Goal: Task Accomplishment & Management: Manage account settings

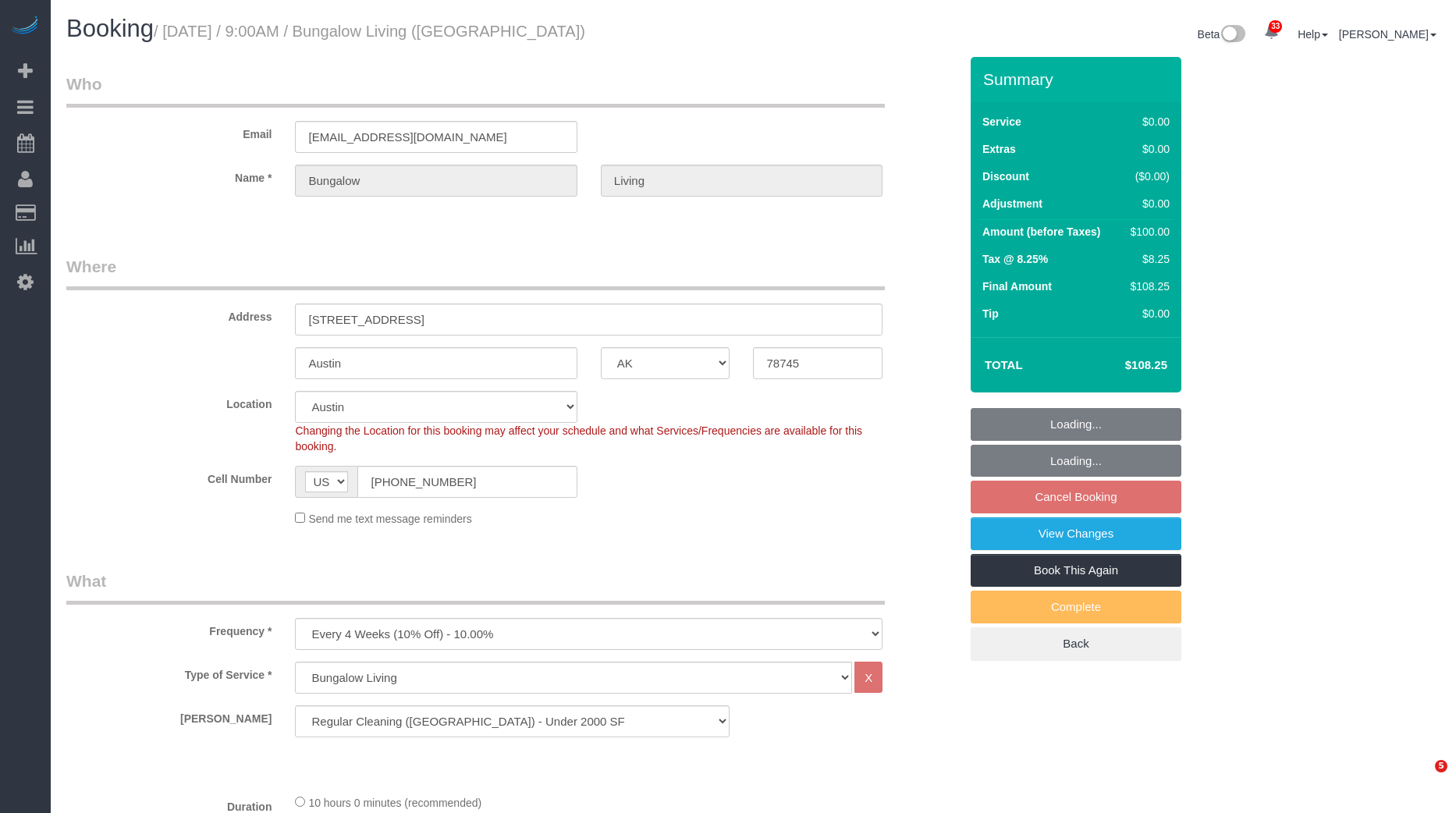
select select "[GEOGRAPHIC_DATA]"
select select "5"
select select "spot62"
select select "number:89"
select select "number:90"
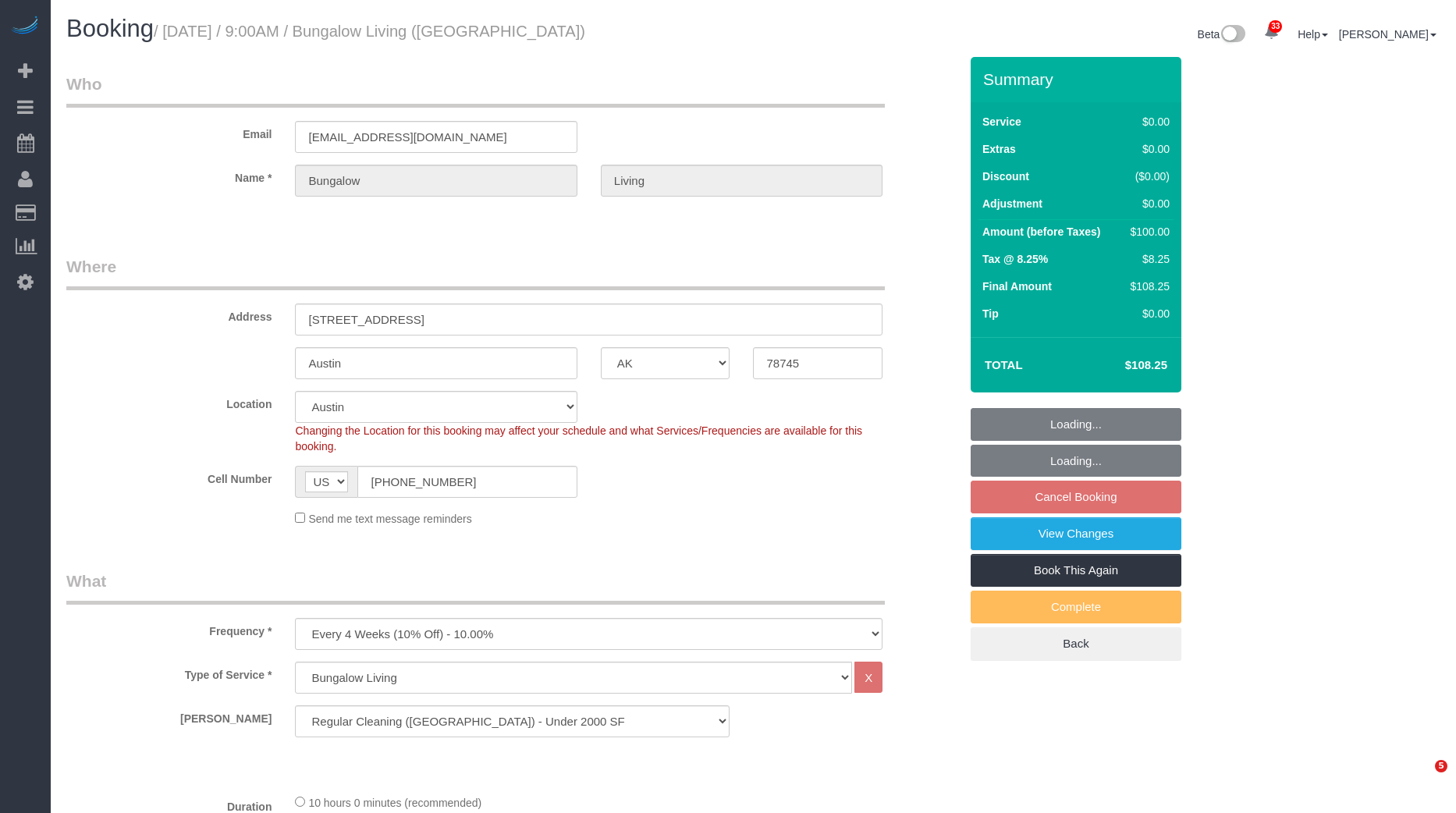
select select "number:15"
select select "number:7"
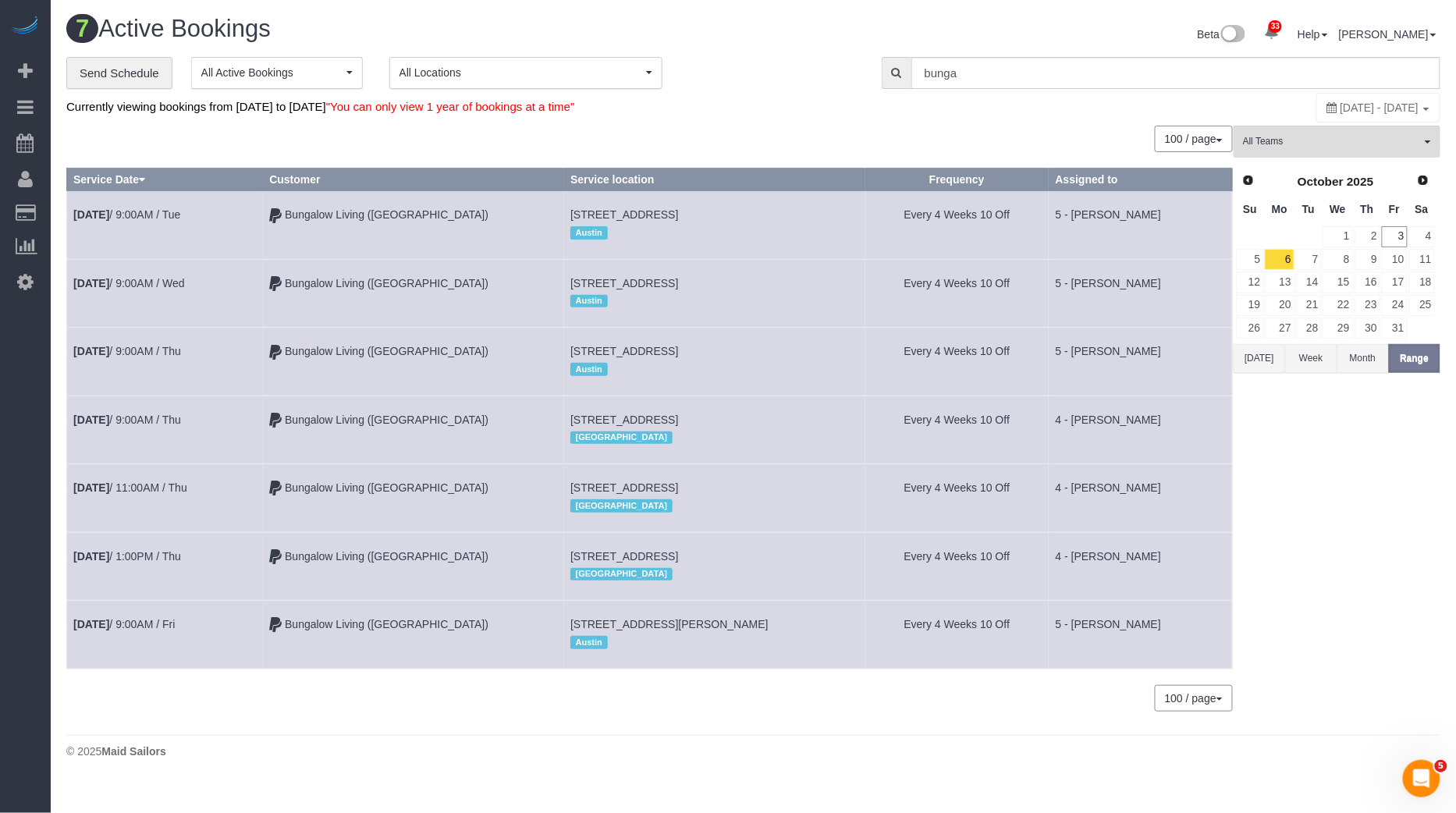
drag, startPoint x: 72, startPoint y: 196, endPoint x: 1107, endPoint y: 617, distance: 1117.3
click at [1107, 617] on tbody "[DATE] 9:00AM / Tue Bungalow Living ([GEOGRAPHIC_DATA]) [STREET_ADDRESS] [GEOGR…" at bounding box center [650, 430] width 1166 height 478
copy tbody "[DATE] 9:00AM / Tue Bungalow Living ([GEOGRAPHIC_DATA]) [STREET_ADDRESS] [GEOGR…"
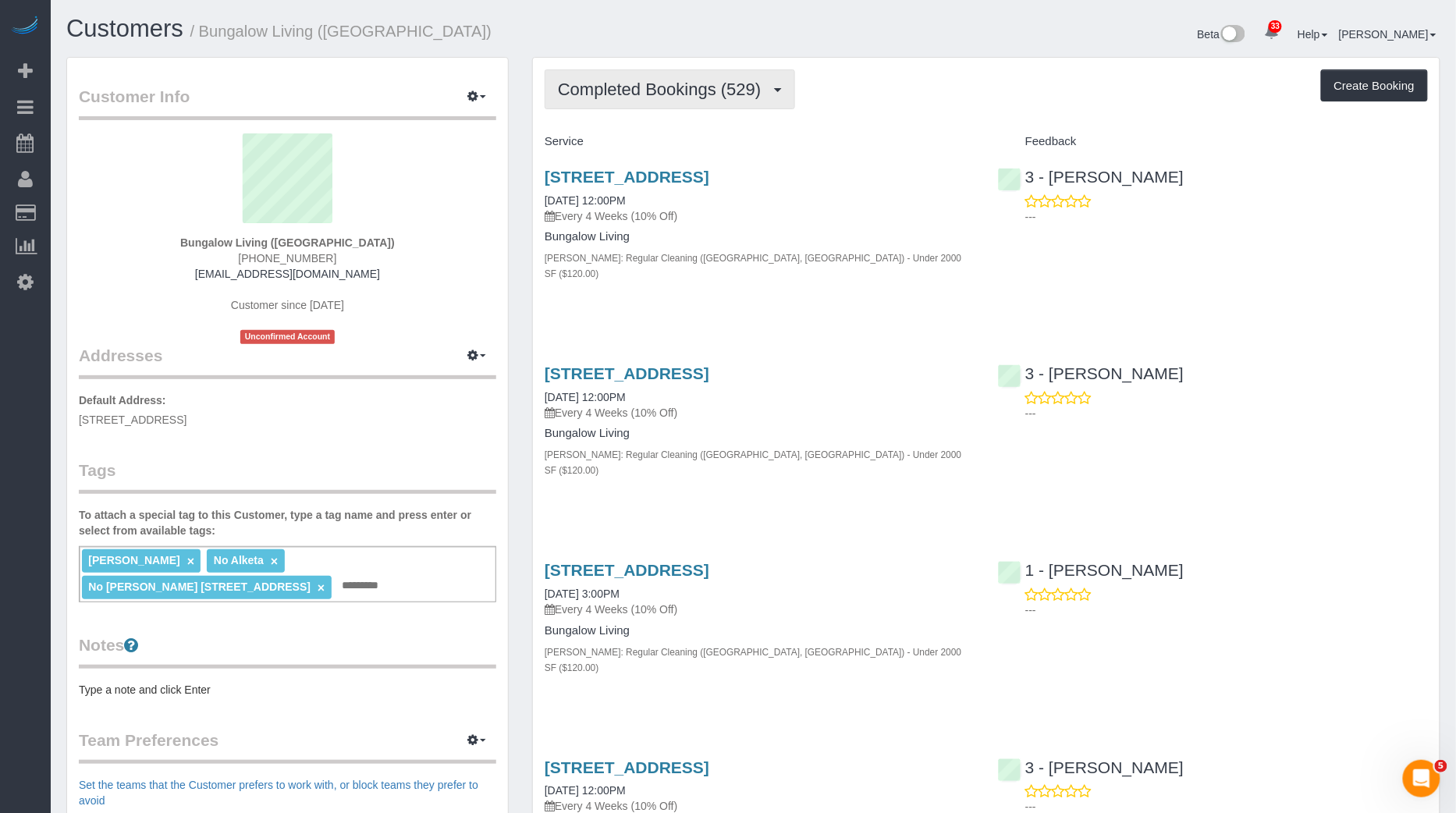
click at [714, 83] on span "Completed Bookings (529)" at bounding box center [662, 89] width 210 height 19
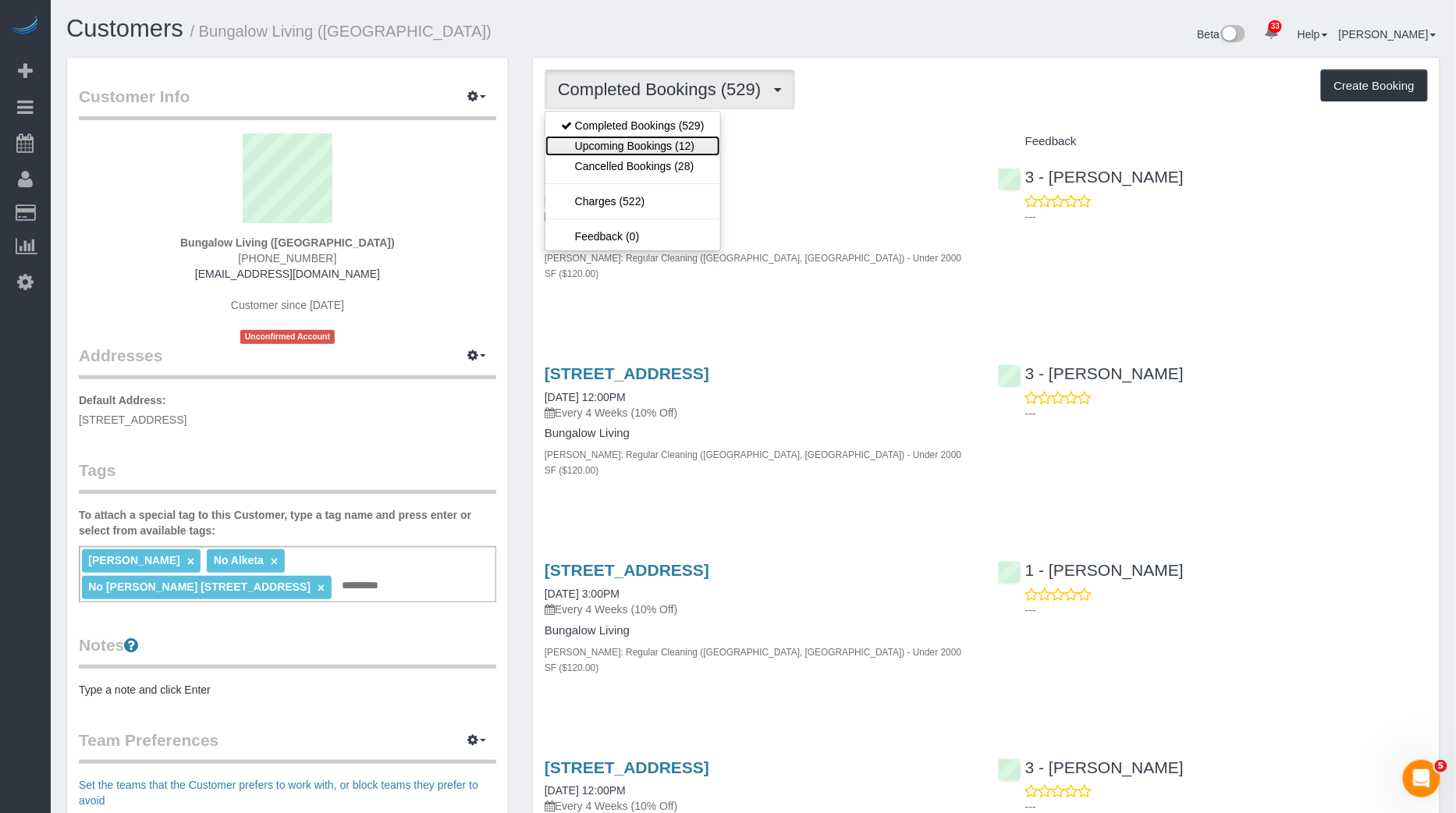
click at [661, 142] on link "Upcoming Bookings (12)" at bounding box center [633, 146] width 174 height 20
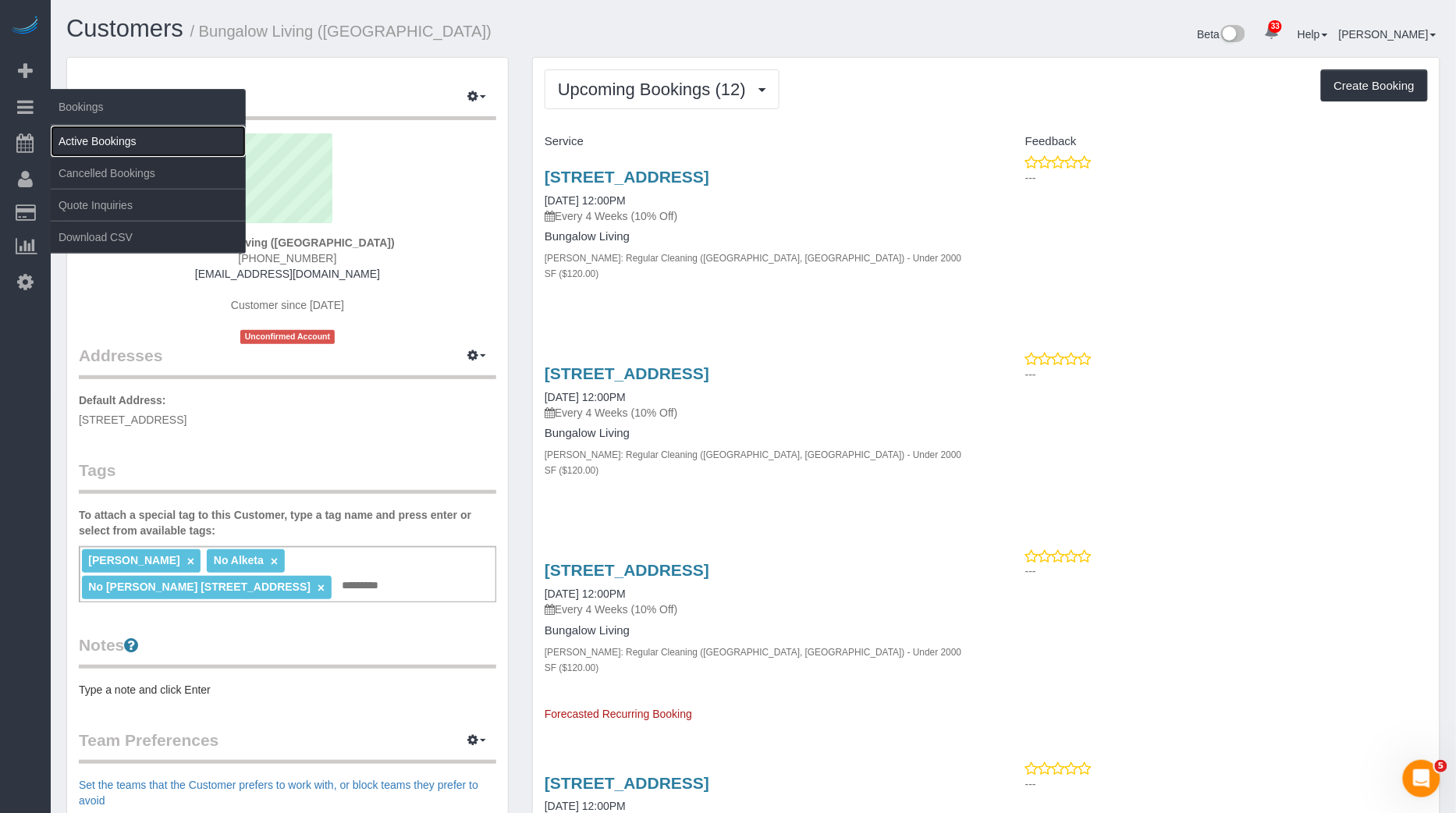
click at [78, 131] on link "Active Bookings" at bounding box center [148, 141] width 195 height 31
click at [78, 131] on body "33 Beta Your Notifications You have 0 alerts × You have 3 to charge for 10/02/2…" at bounding box center [728, 406] width 1456 height 813
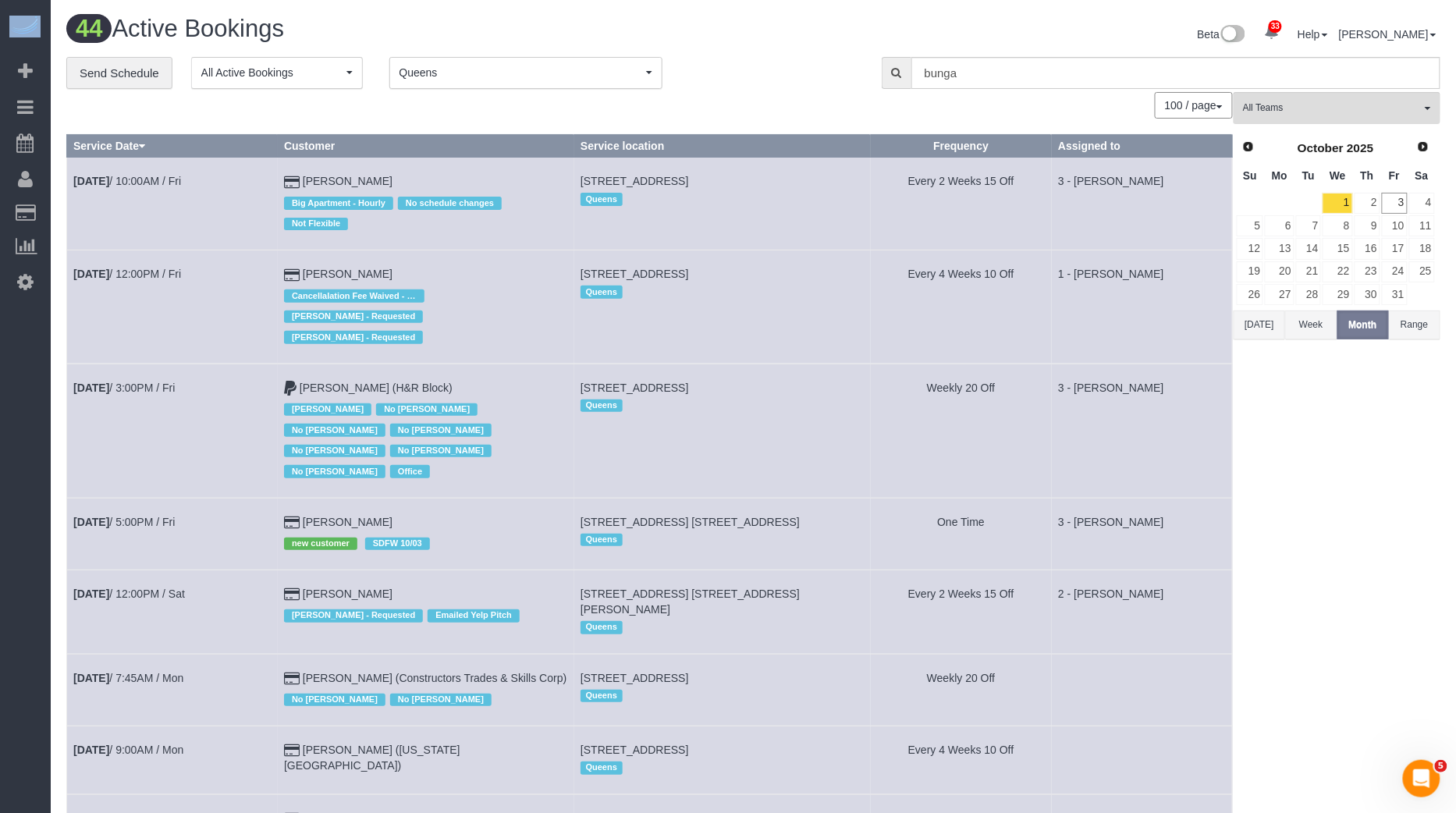
click at [562, 70] on span "Queens" at bounding box center [520, 73] width 242 height 16
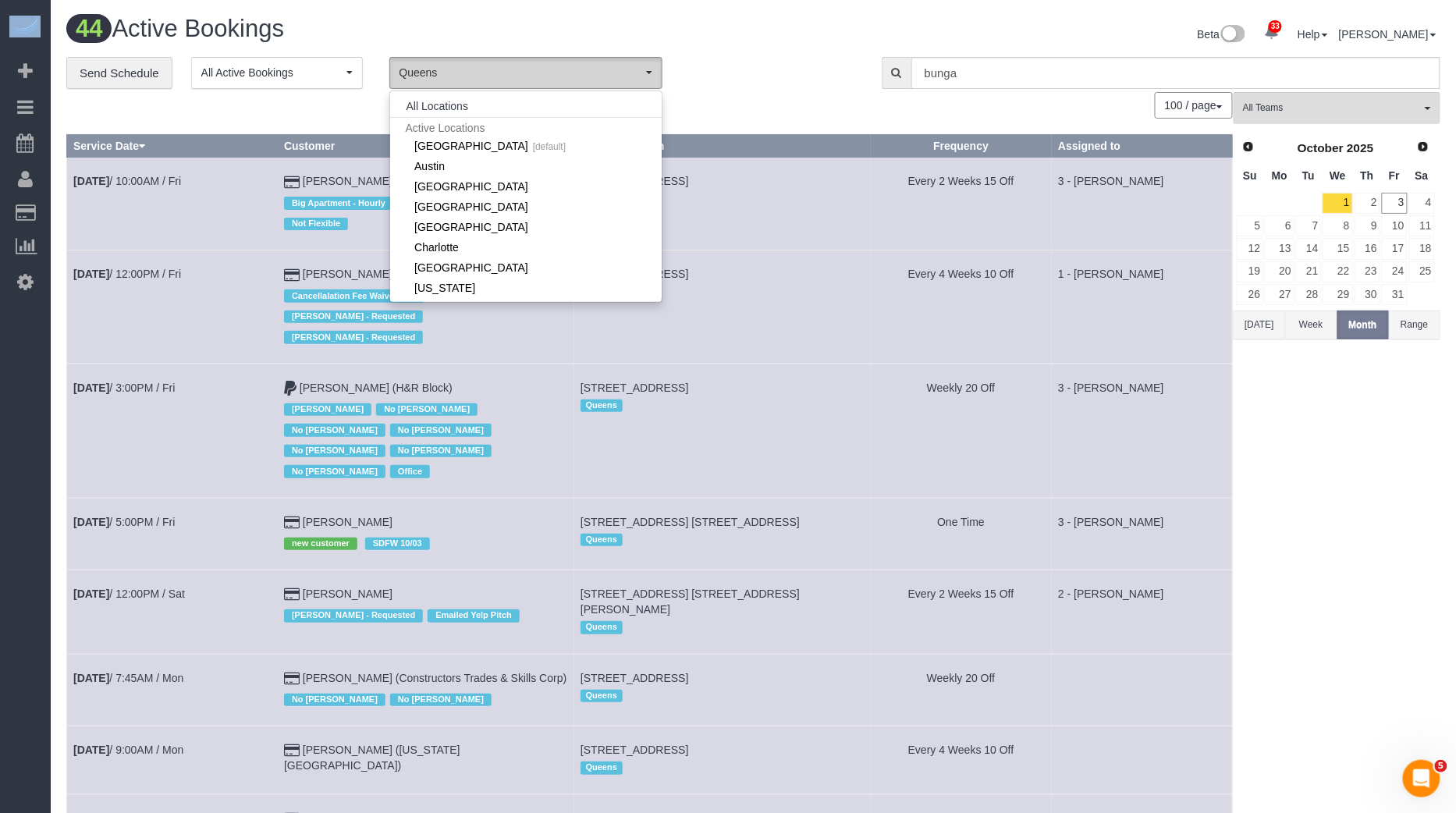
scroll to position [131, 0]
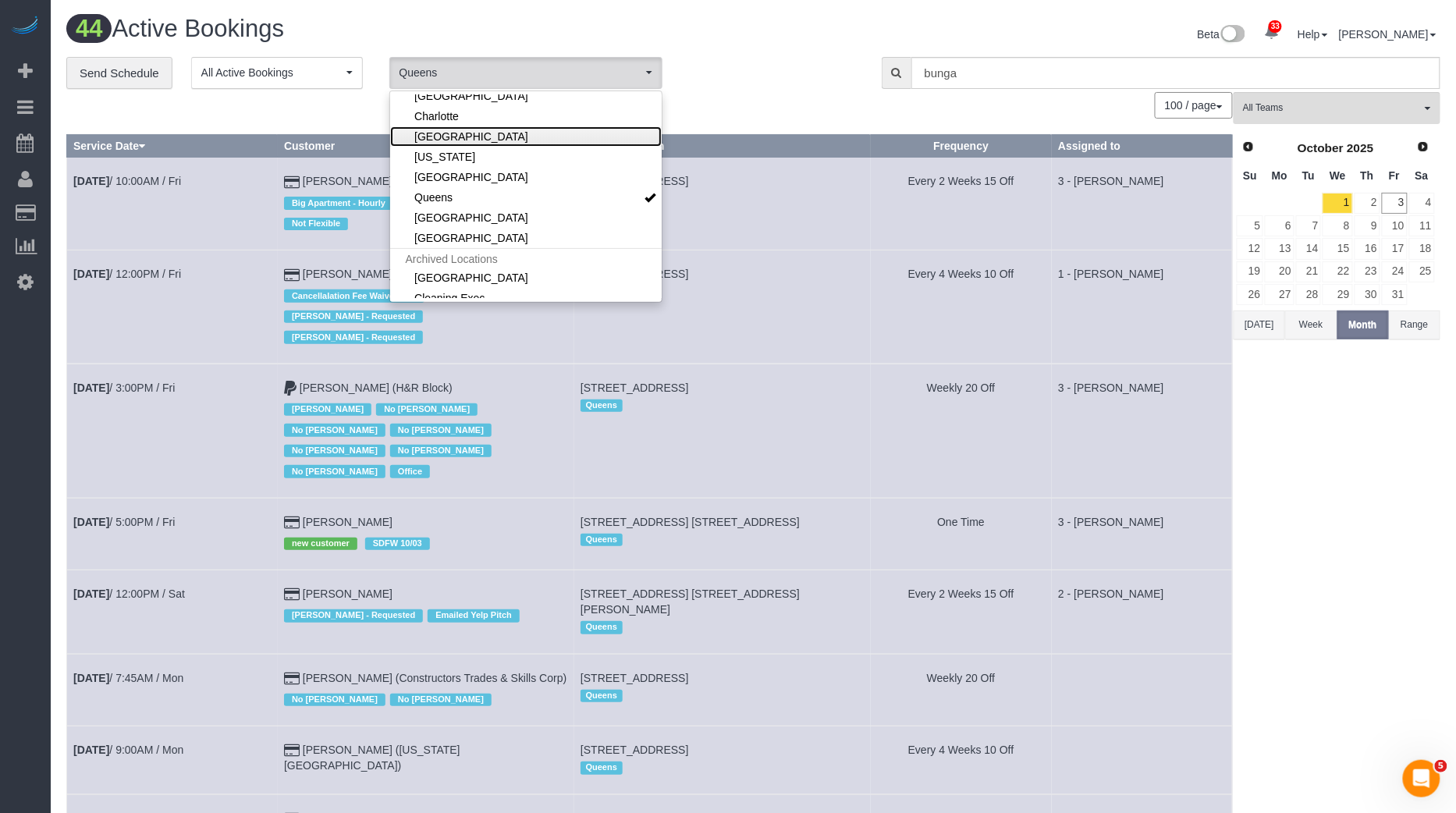
click at [472, 139] on link "[GEOGRAPHIC_DATA]" at bounding box center [526, 136] width 271 height 20
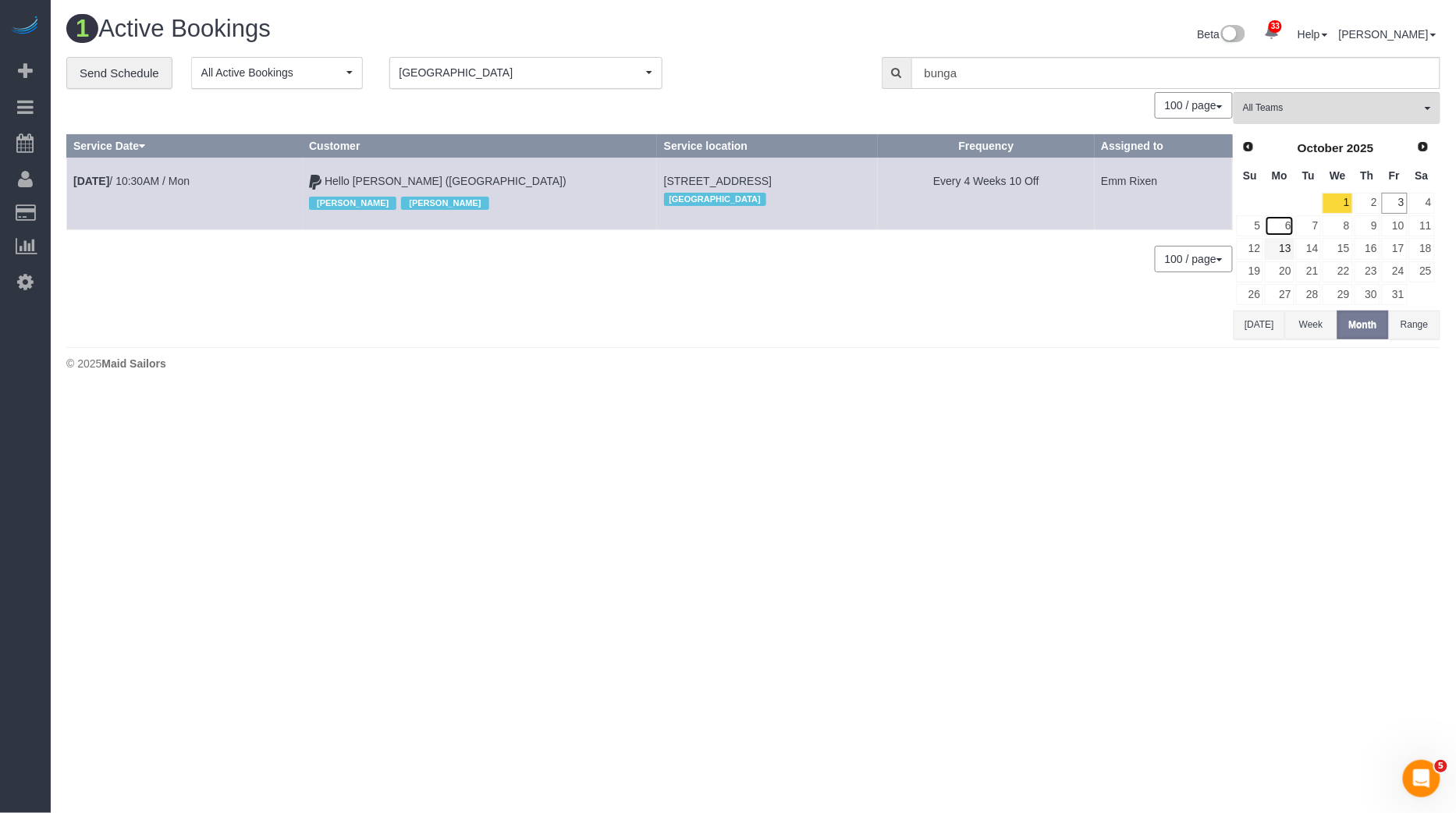
click at [1286, 233] on link "6" at bounding box center [1279, 226] width 29 height 21
click at [136, 179] on link "Oct 6th / 10:30AM / Mon" at bounding box center [131, 181] width 116 height 13
select select "CO"
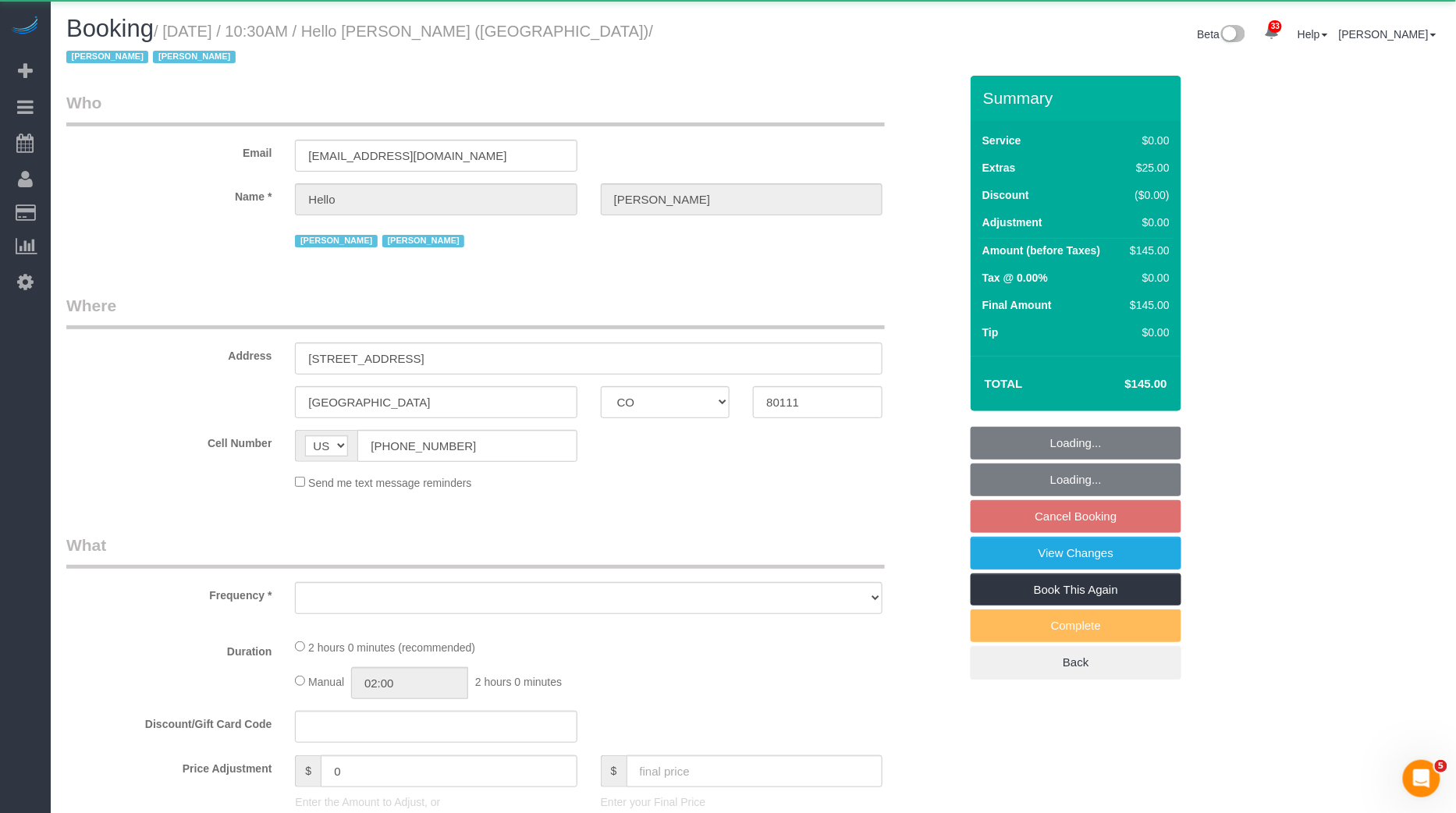
select select "object:5396"
select select "number:89"
select select "number:90"
select select "number:13"
select select "number:6"
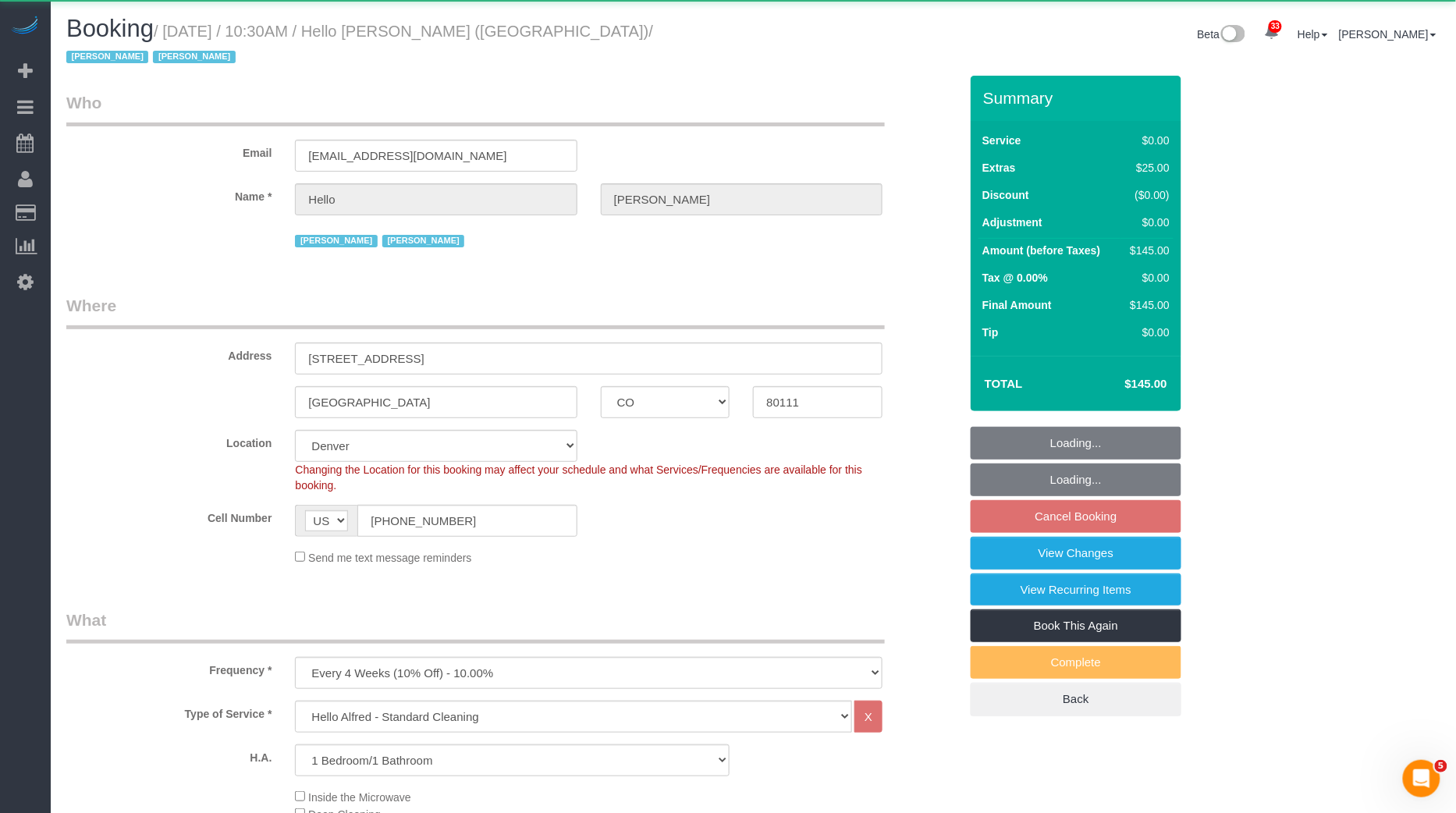
select select "1"
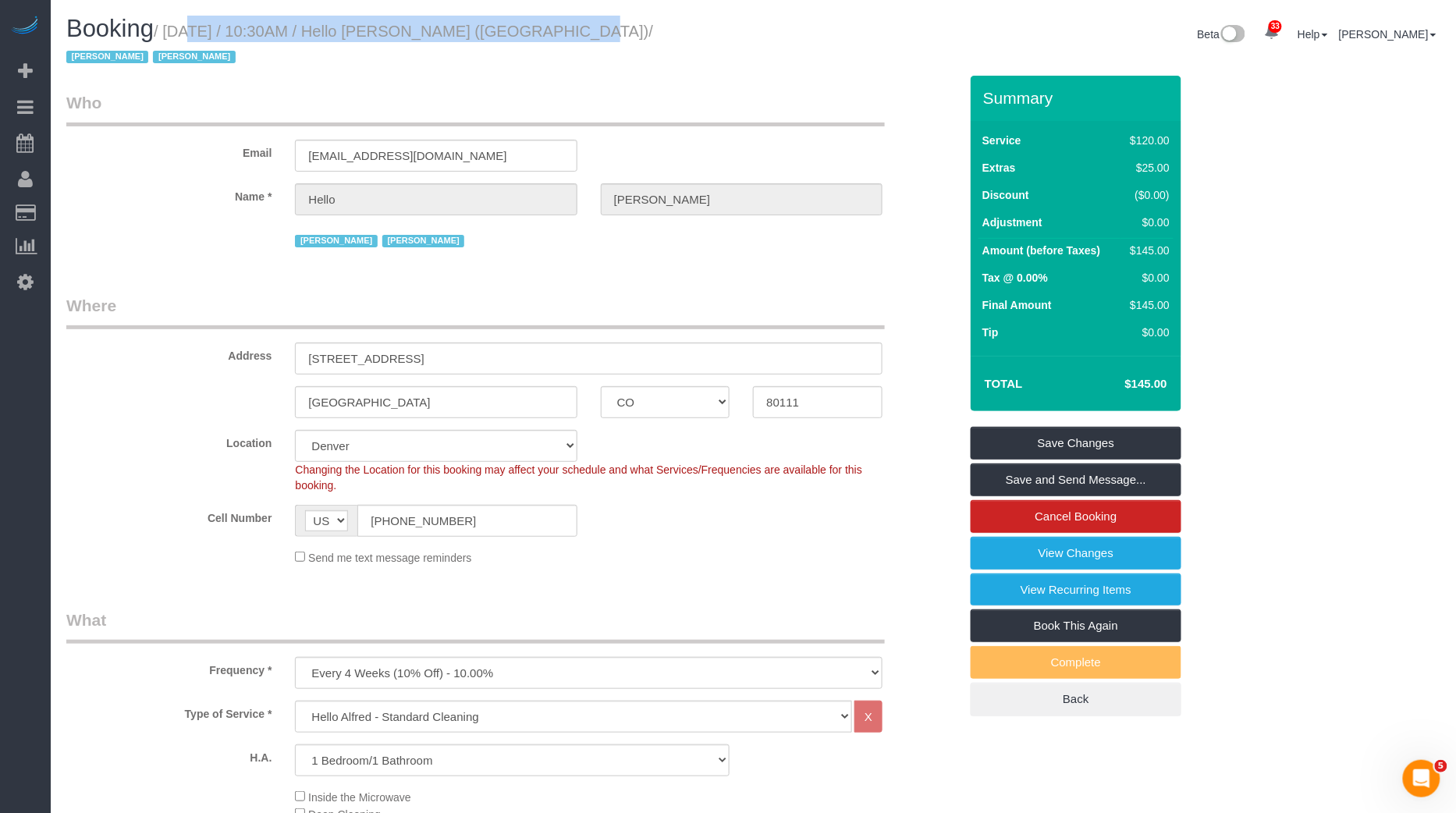
drag, startPoint x: 173, startPoint y: 31, endPoint x: 534, endPoint y: 32, distance: 361.0
click at [534, 32] on small "/ October 06, 2025 / 10:30AM / Hello Alfred (Denver) / Jacky Xu Raymond Chiu" at bounding box center [359, 44] width 586 height 44
copy small "October 06, 2025 / 10:30AM / Hello Alfred (Denver)"
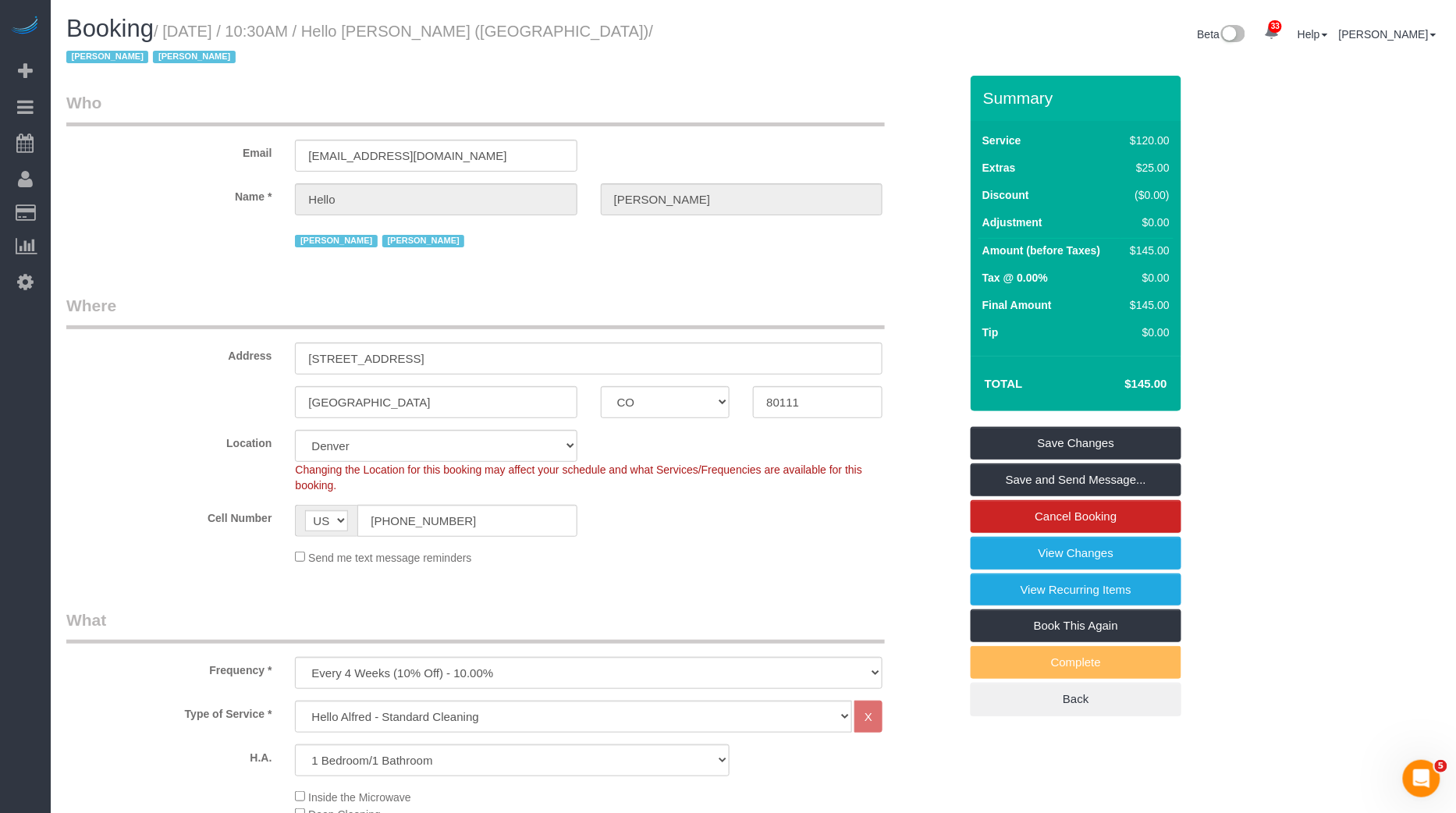
click at [348, 30] on small "/ October 06, 2025 / 10:30AM / Hello Alfred (Denver) / Jacky Xu Raymond Chiu" at bounding box center [359, 44] width 586 height 44
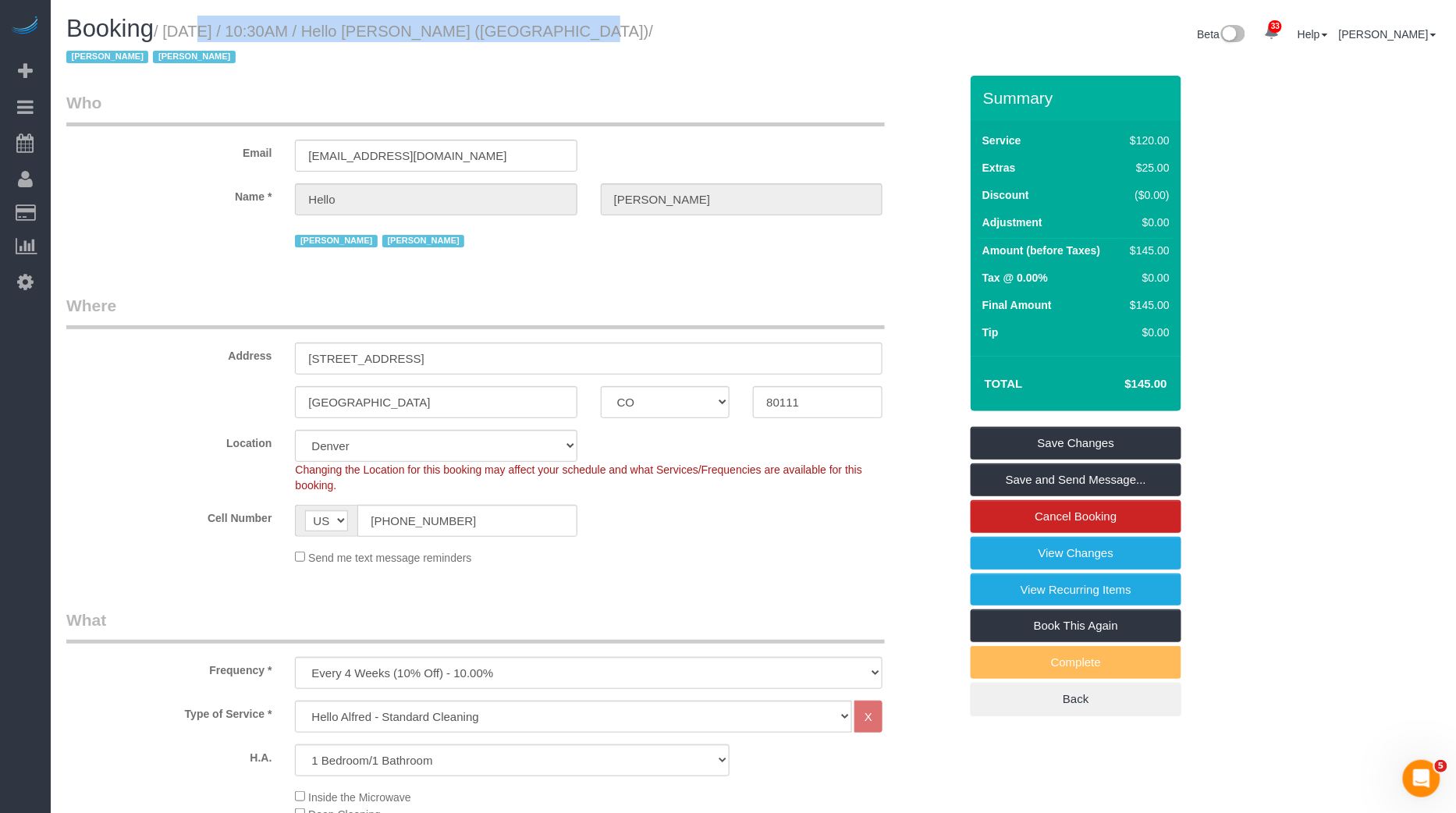
drag, startPoint x: 178, startPoint y: 26, endPoint x: 533, endPoint y: 36, distance: 355.1
click at [533, 36] on small "/ October 06, 2025 / 10:30AM / Hello Alfred (Denver) / Jacky Xu Raymond Chiu" at bounding box center [359, 44] width 586 height 44
copy small "October 06, 2025 / 10:30AM / Hello Alfred (Denver)"
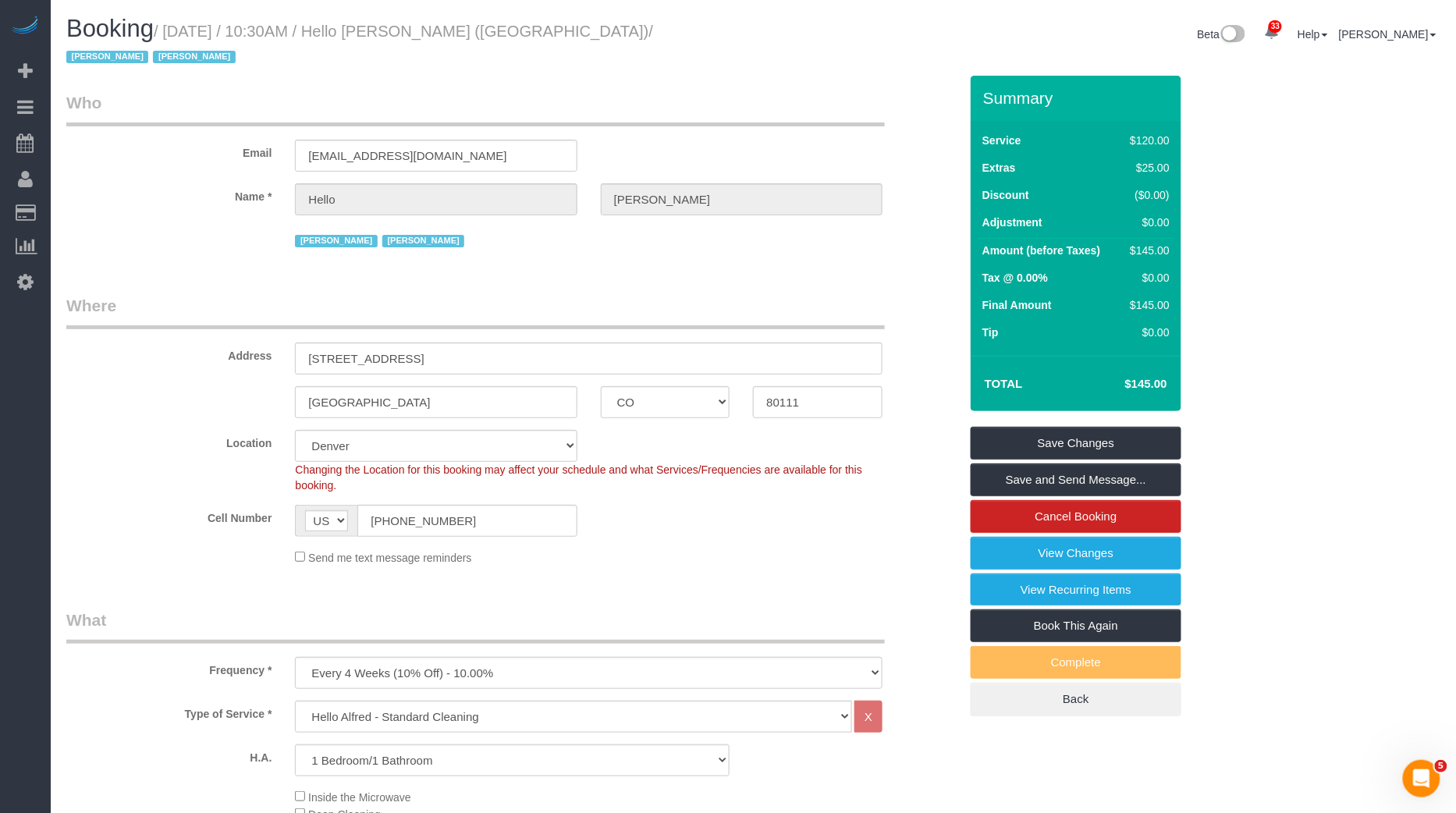
click at [231, 46] on div "Booking / October 06, 2025 / 10:30AM / Hello Alfred (Denver) / Jacky Xu Raymond…" at bounding box center [404, 46] width 699 height 60
drag, startPoint x: 176, startPoint y: 31, endPoint x: 382, endPoint y: 31, distance: 206.0
click at [382, 31] on small "/ October 06, 2025 / 10:30AM / Hello Alfred (Denver) / Jacky Xu Raymond Chiu" at bounding box center [359, 44] width 586 height 44
copy small "October 06, 2025 / 10:30AM /"
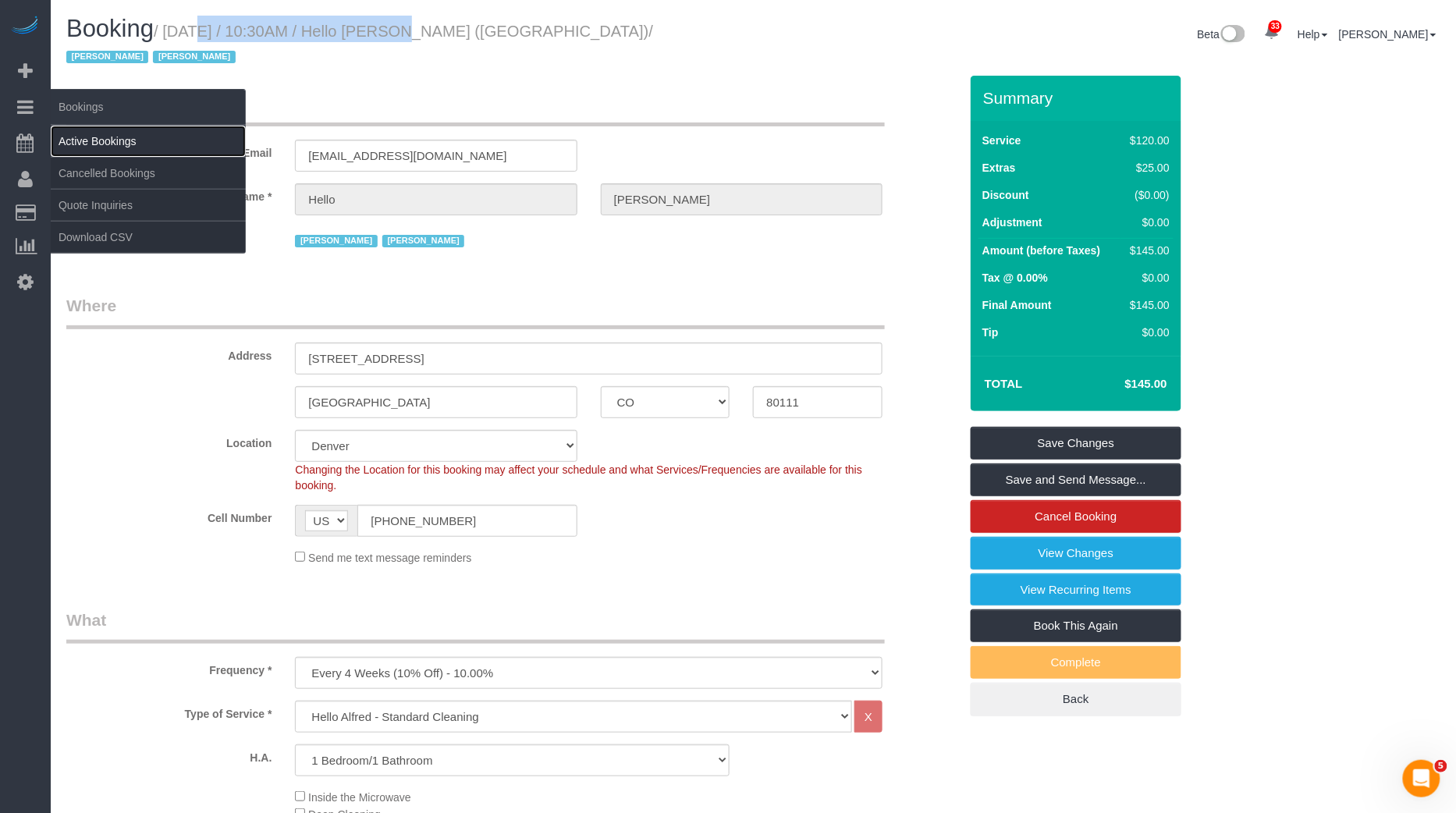
click at [133, 134] on link "Active Bookings" at bounding box center [148, 141] width 195 height 31
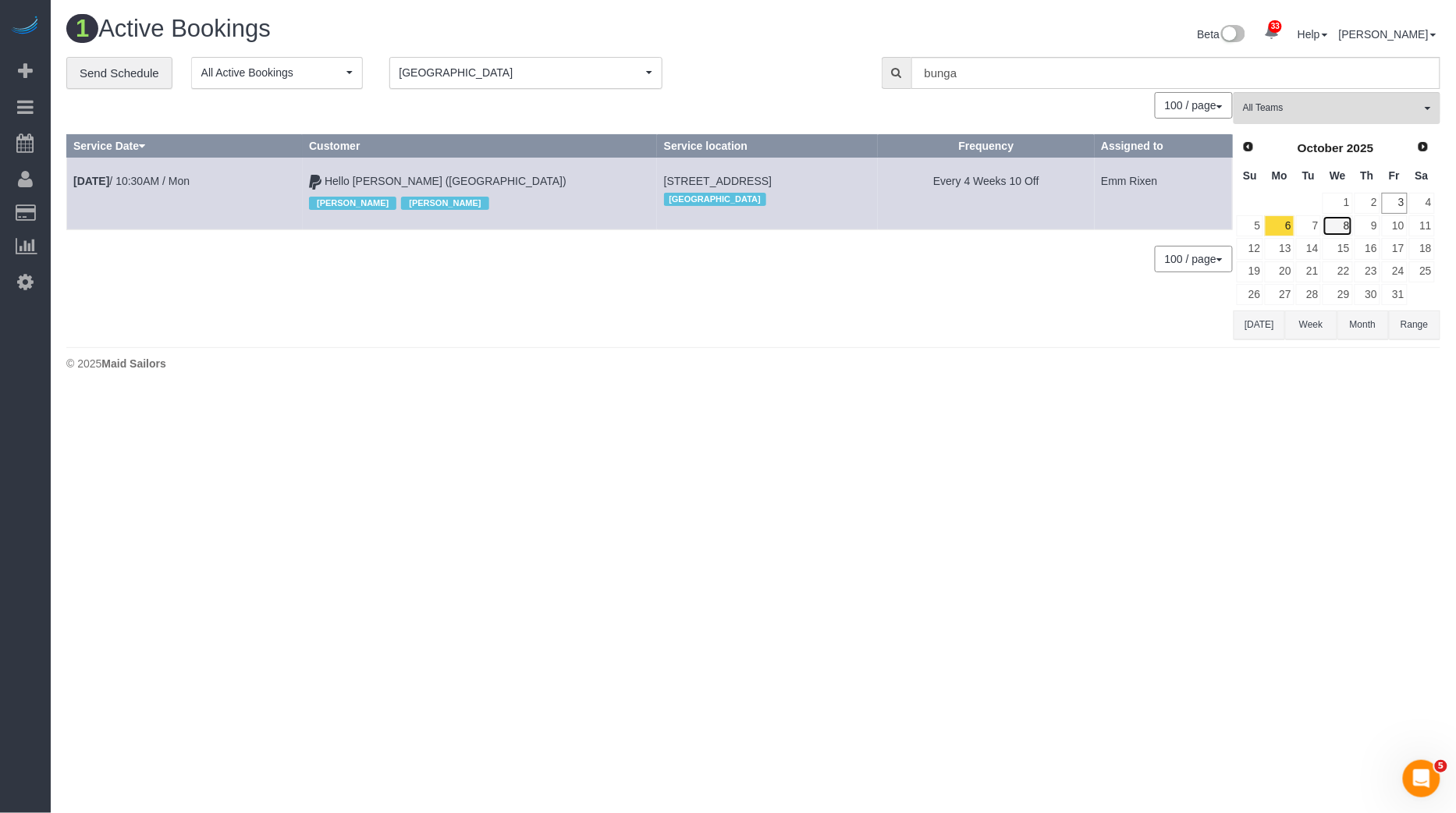
click at [1341, 222] on link "8" at bounding box center [1337, 226] width 30 height 21
click at [558, 75] on span "[GEOGRAPHIC_DATA]" at bounding box center [520, 73] width 242 height 16
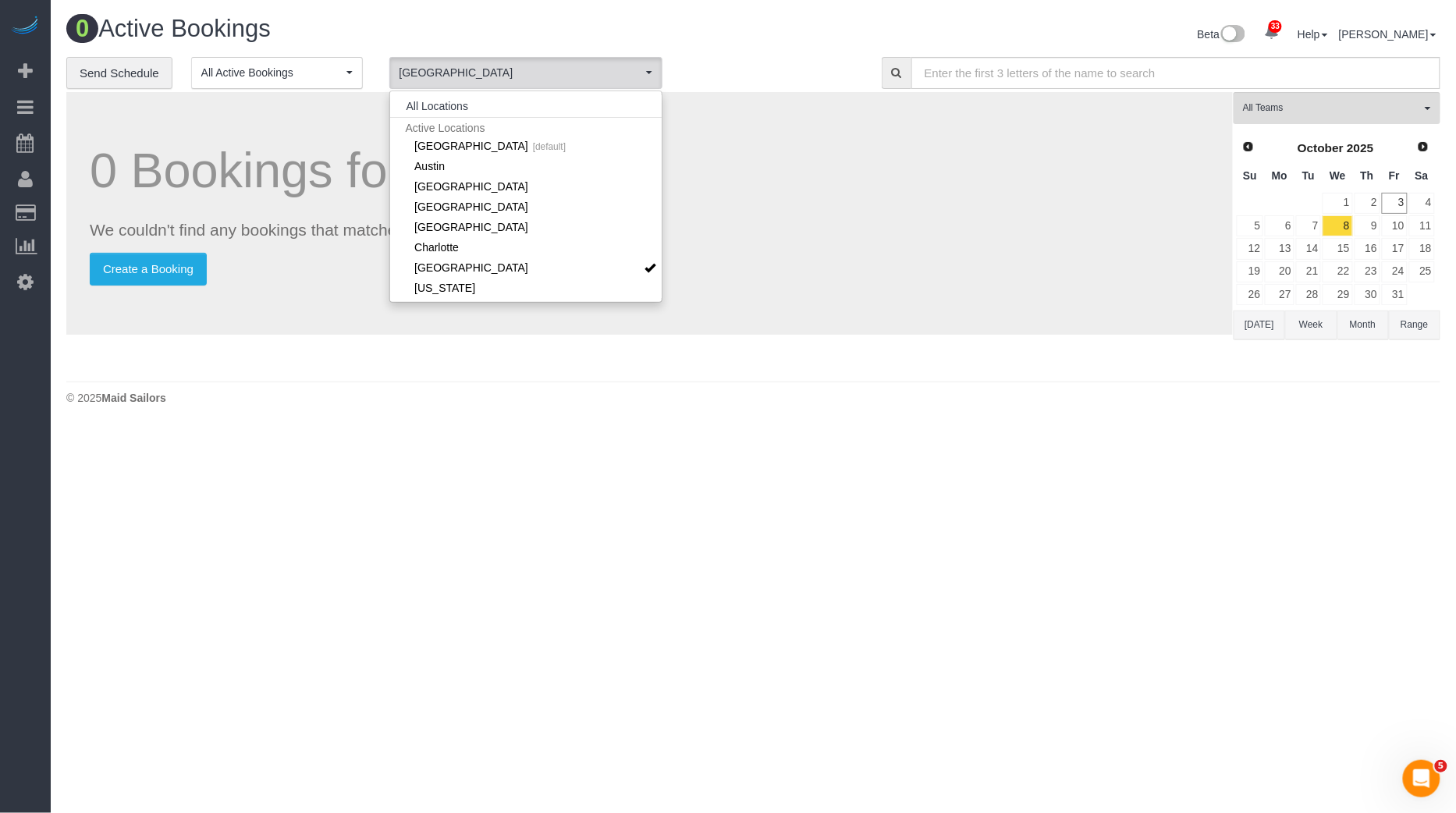
click at [898, 130] on div "0 Bookings found. We couldn't find any bookings that matched your search. Creat…" at bounding box center [650, 213] width 1166 height 242
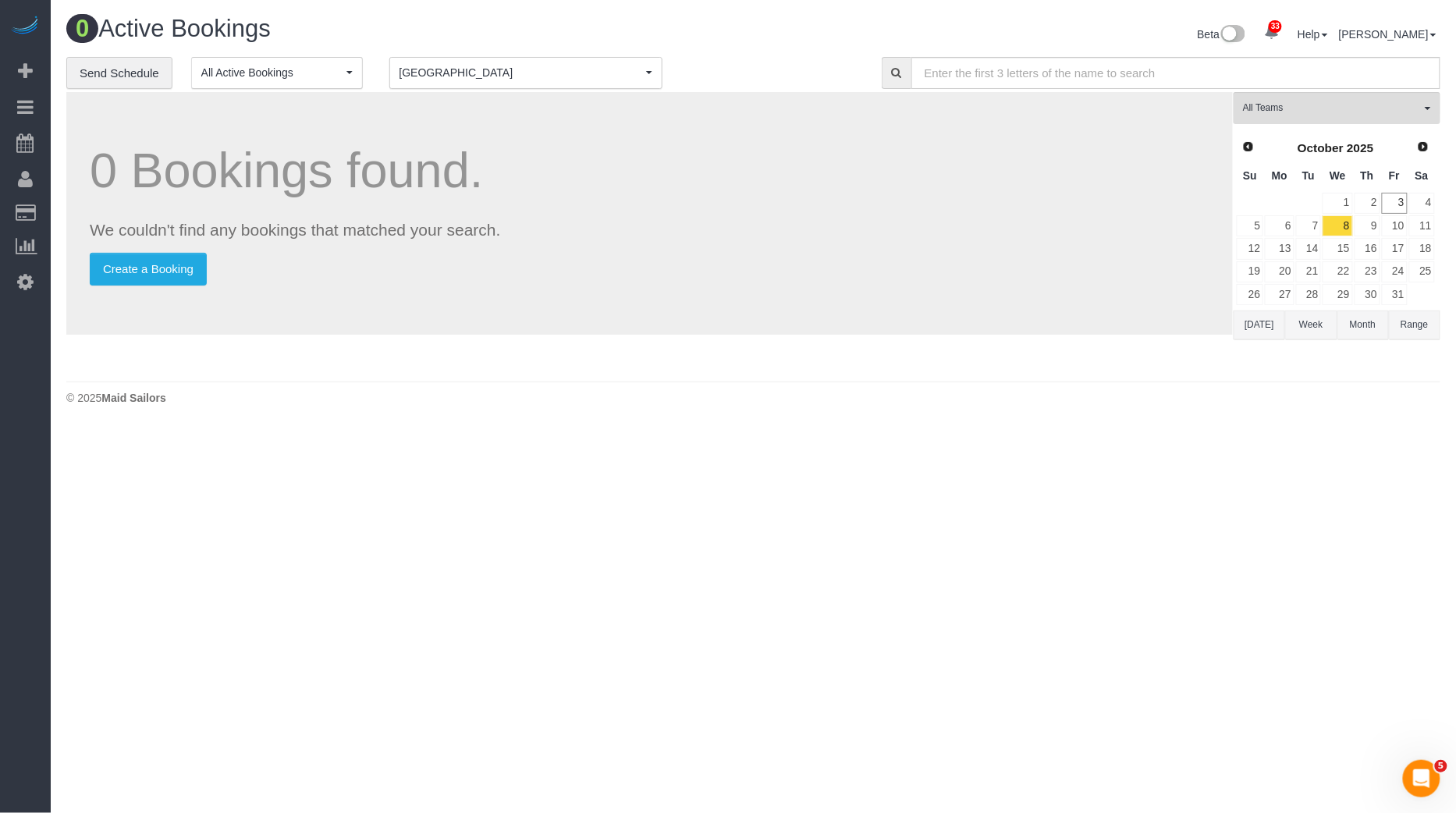
click at [505, 92] on div "0 Bookings found. We couldn't find any bookings that matched your search. Creat…" at bounding box center [650, 213] width 1166 height 242
click at [525, 65] on span "[GEOGRAPHIC_DATA]" at bounding box center [520, 73] width 242 height 16
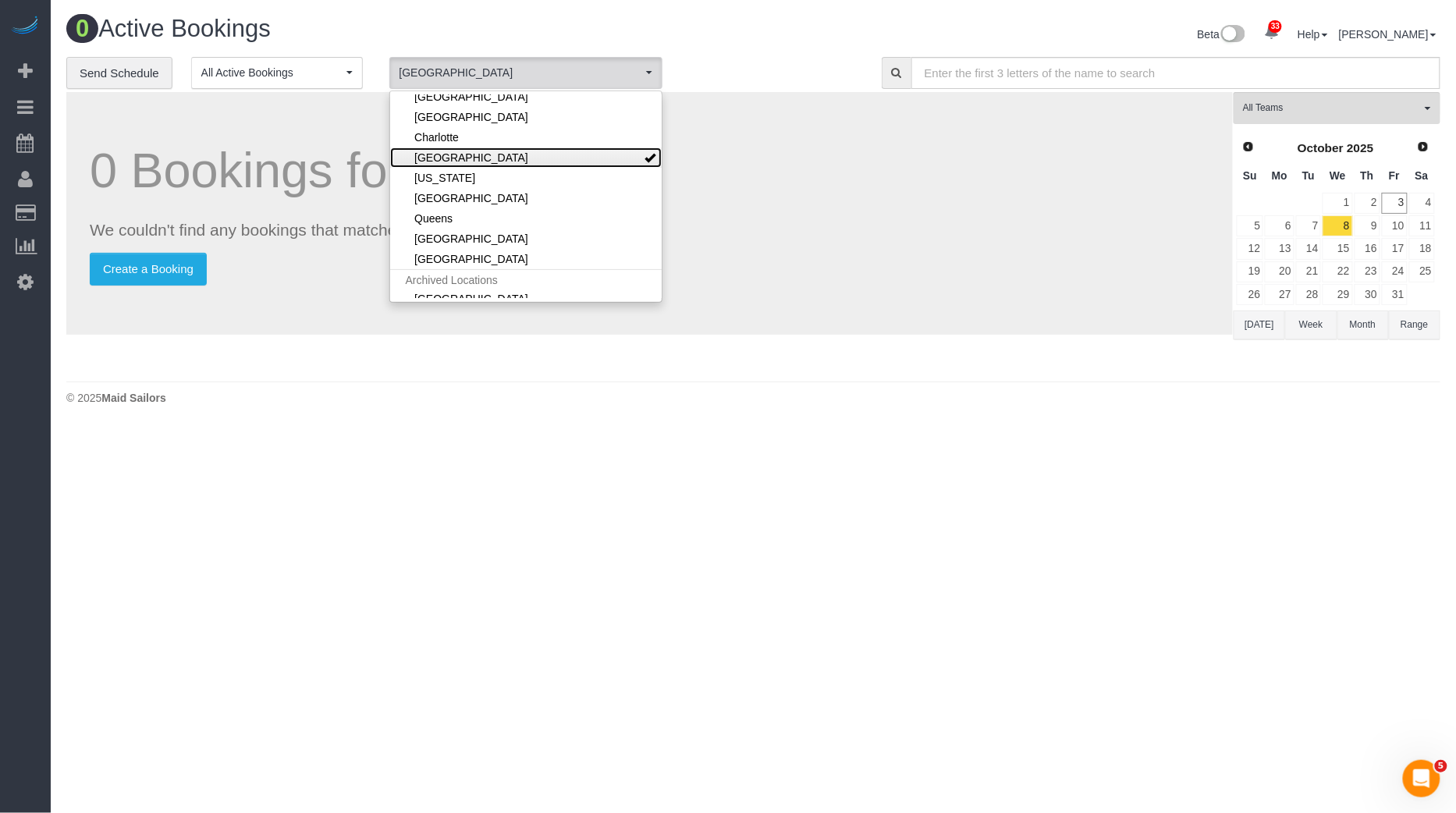
scroll to position [175, 0]
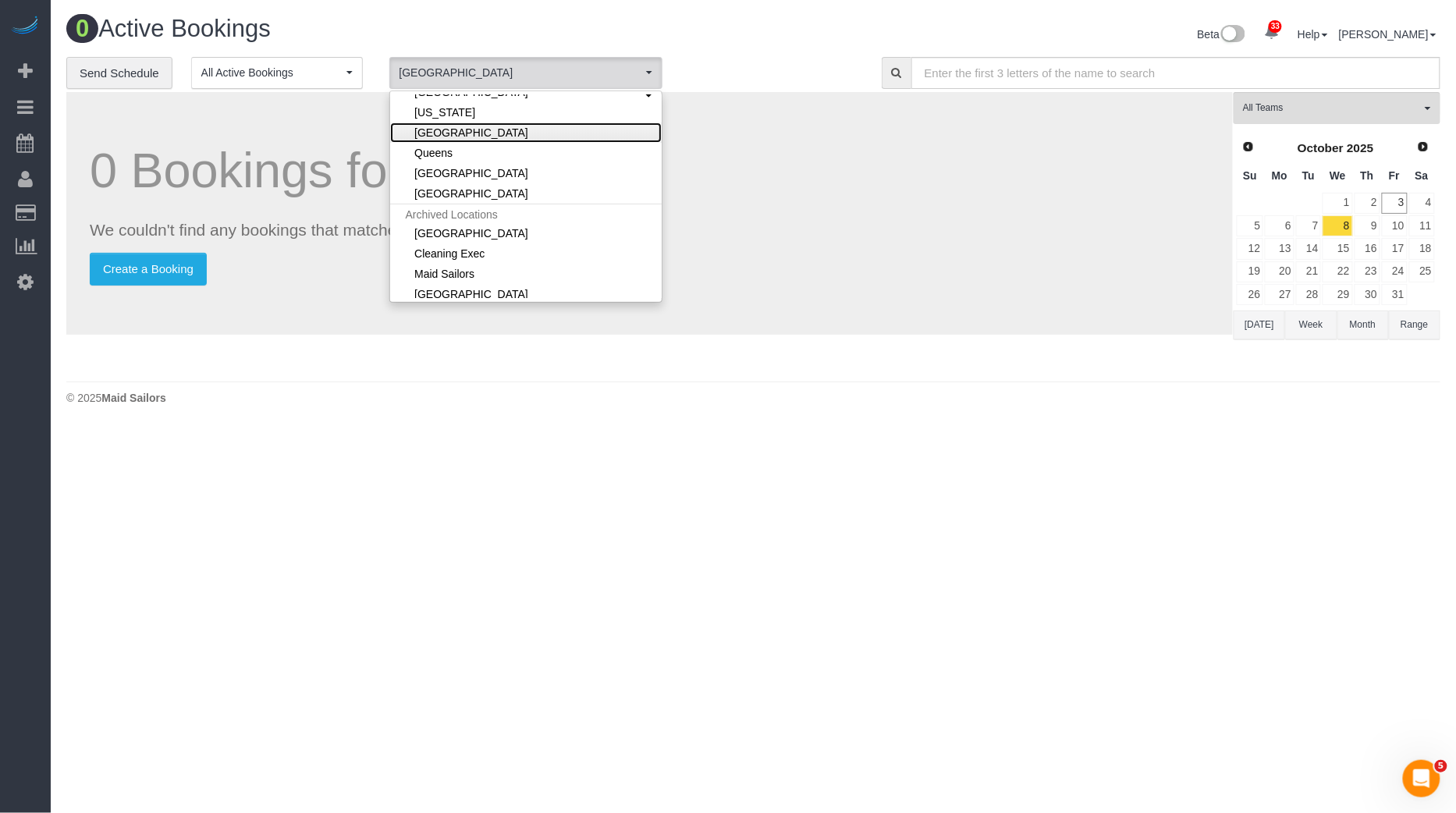
click at [508, 130] on link "[GEOGRAPHIC_DATA]" at bounding box center [526, 132] width 271 height 20
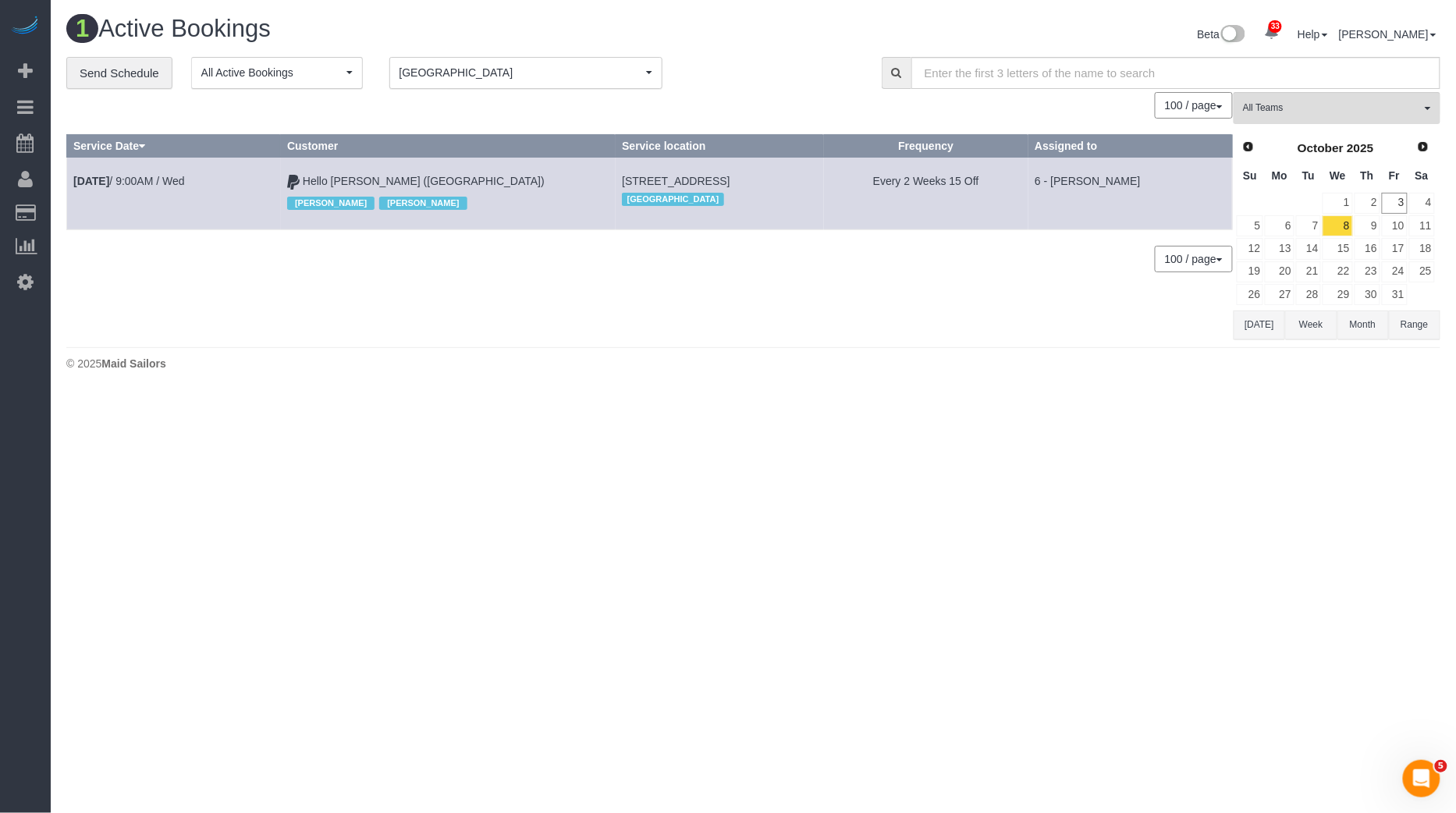
click at [443, 84] on button "Portland Portland" at bounding box center [526, 73] width 273 height 32
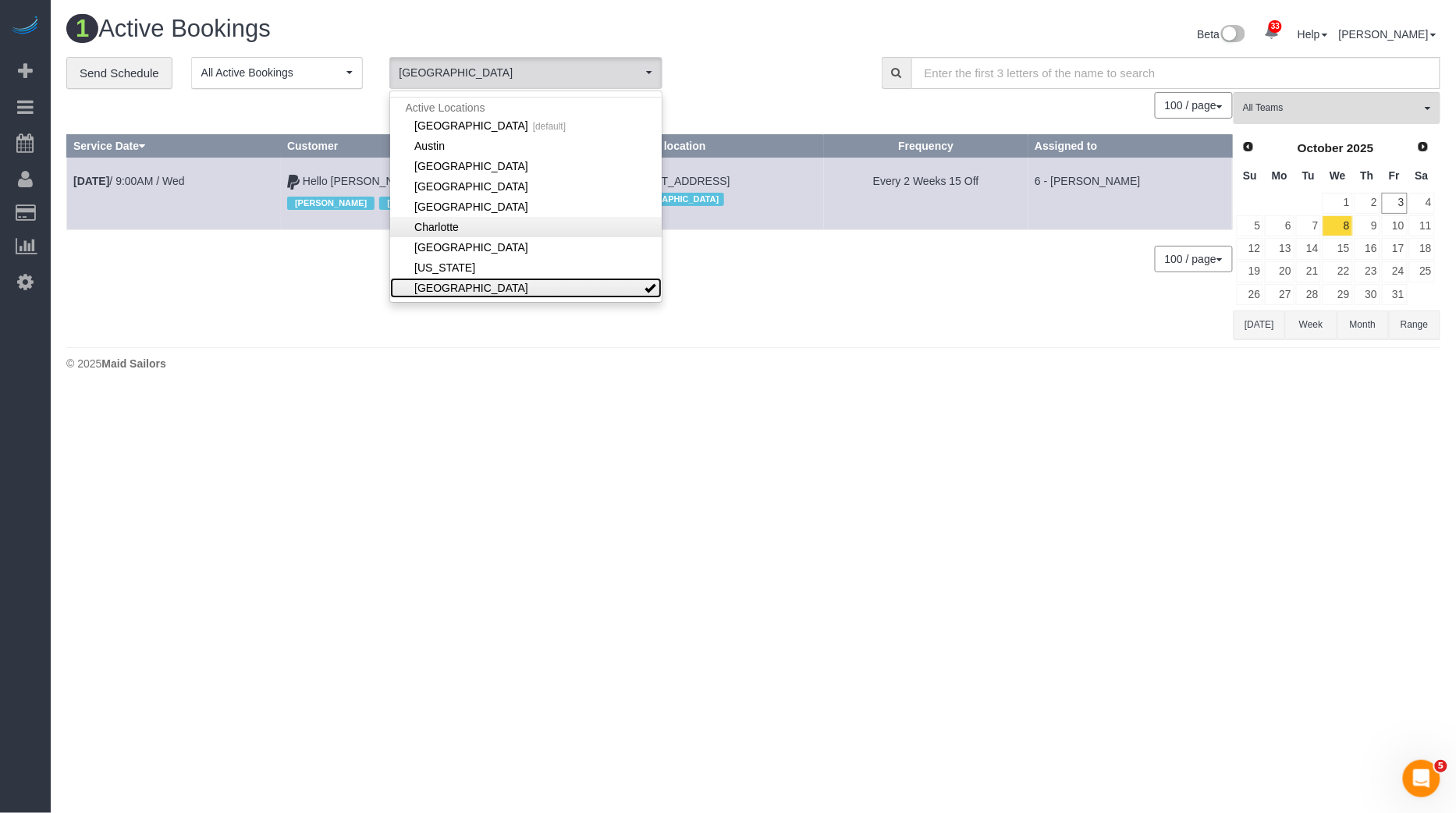
scroll to position [0, 0]
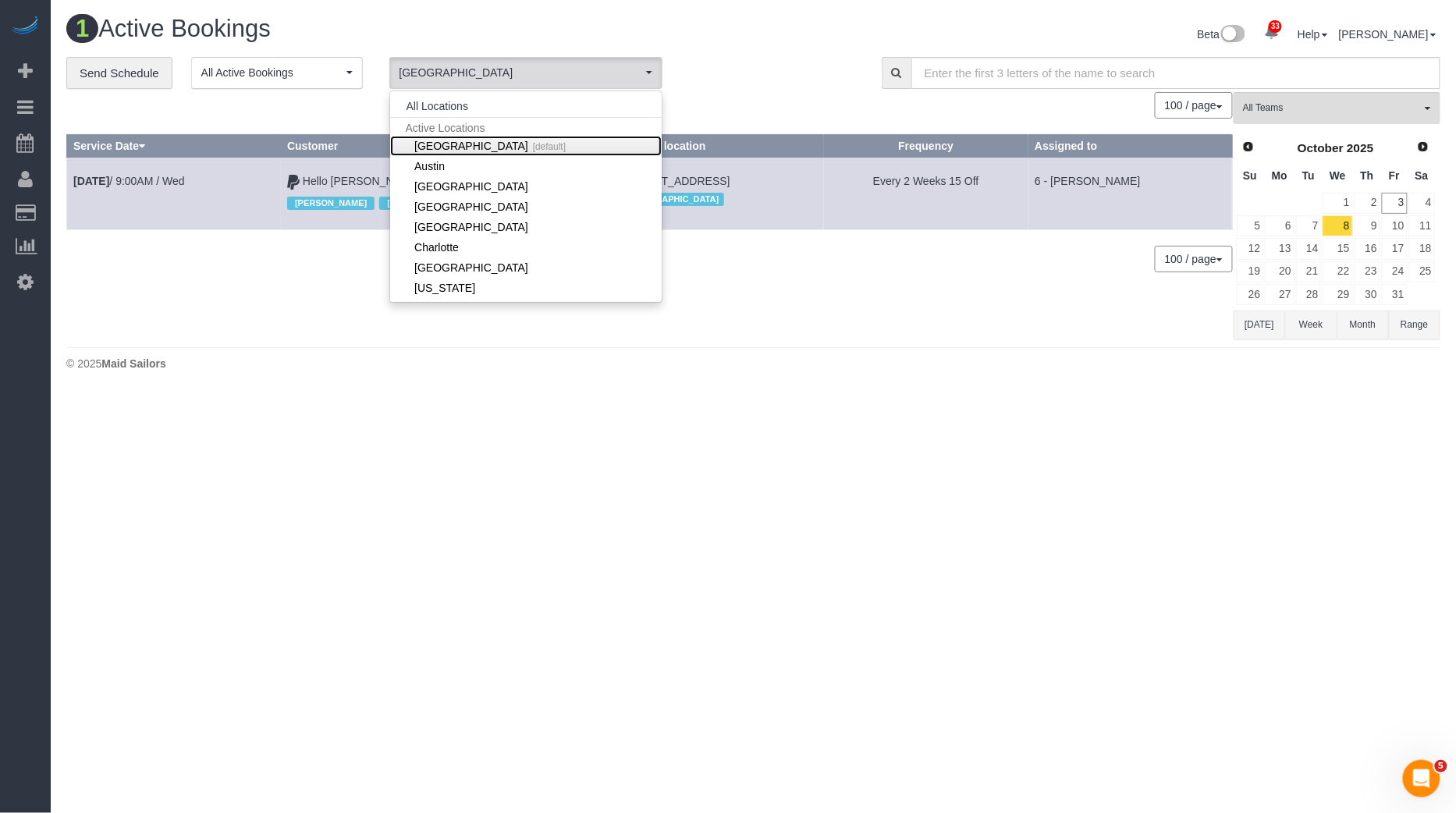
click at [507, 146] on link "Manhattan [default]" at bounding box center [526, 146] width 271 height 20
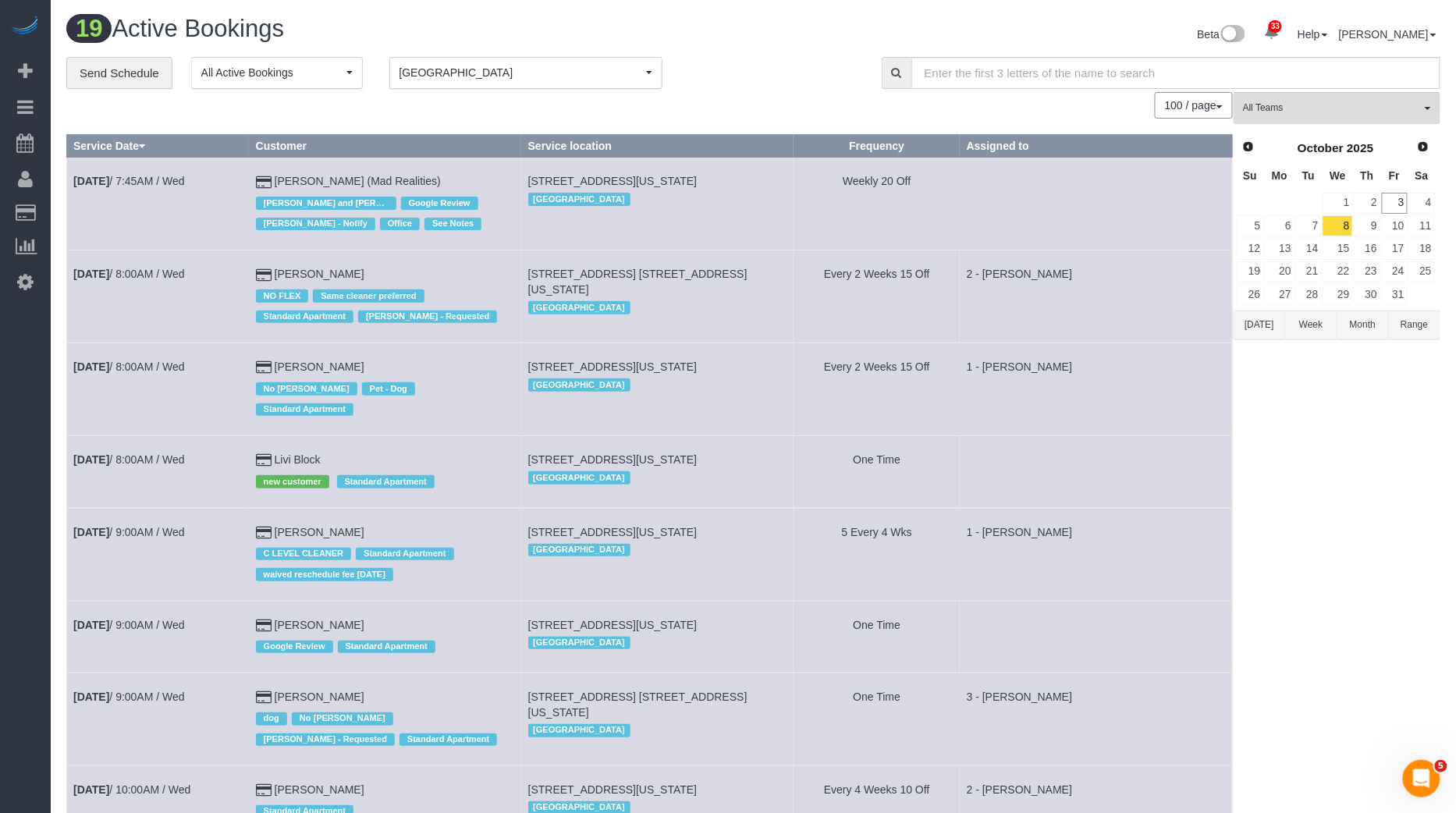
click at [1419, 328] on button "Range" at bounding box center [1414, 325] width 51 height 29
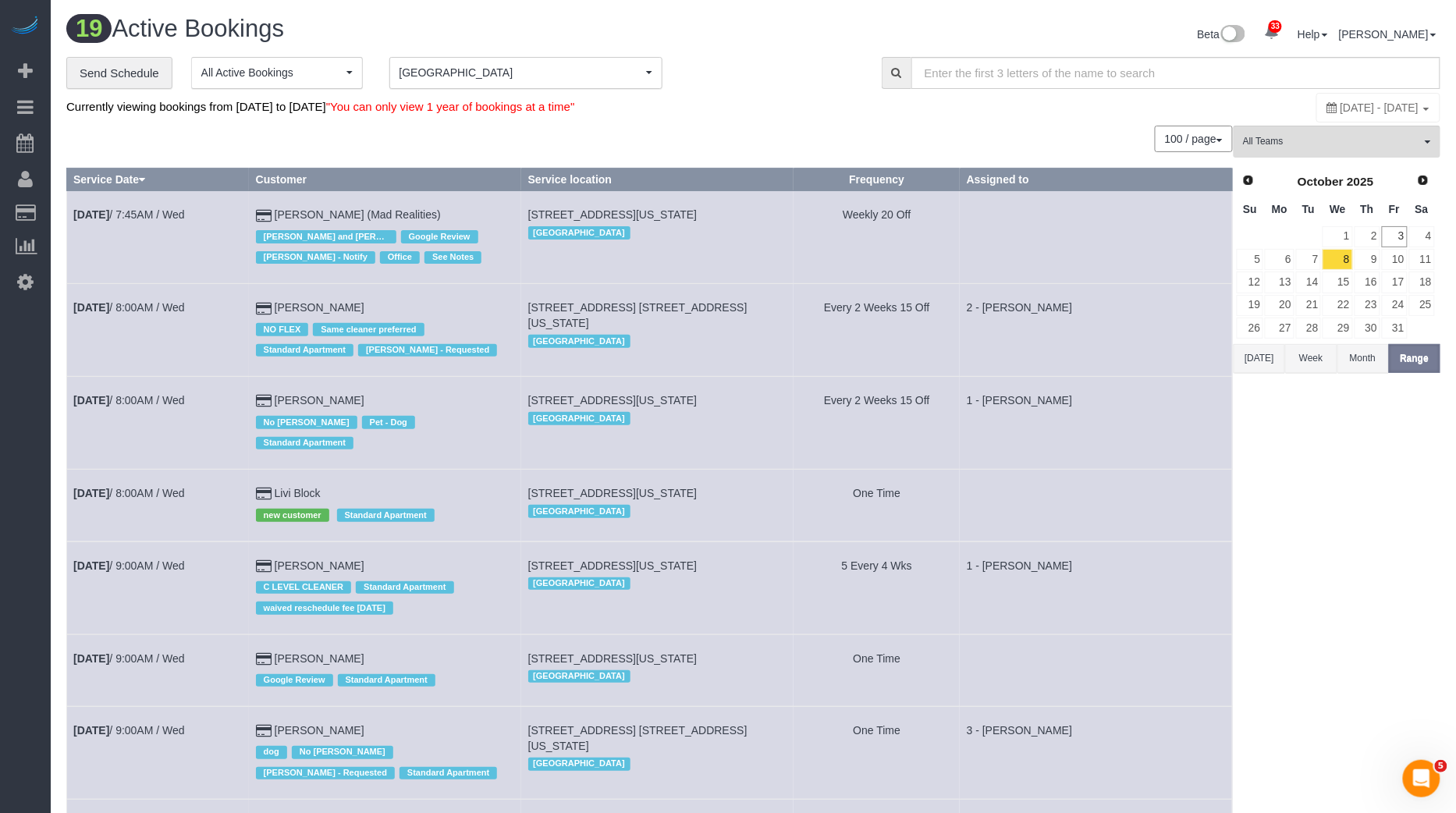
click at [1316, 99] on div "October 08, 2025 - October 08, 2025" at bounding box center [1378, 107] width 124 height 30
type input "**********"
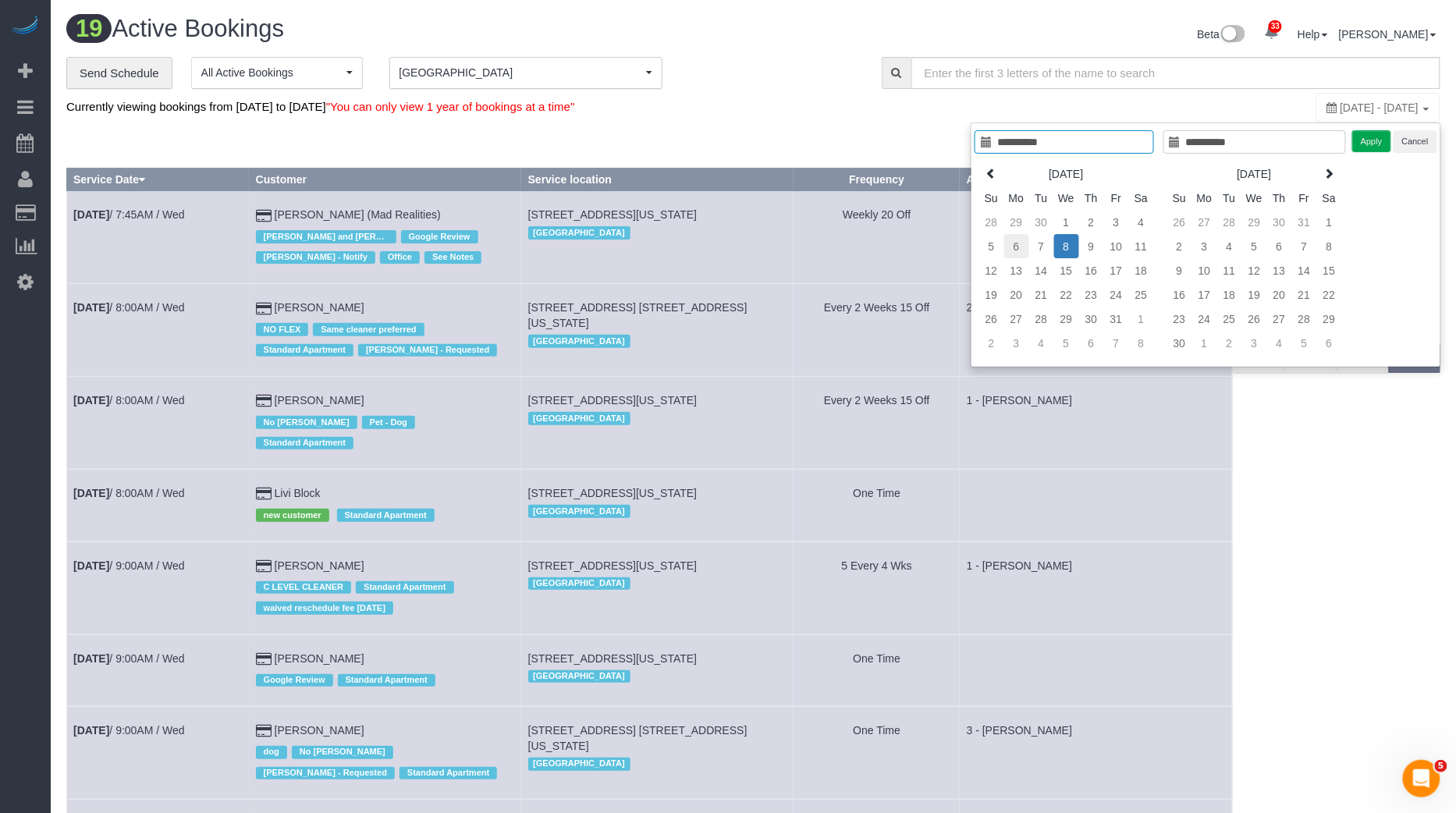
type input "**********"
click at [1020, 242] on td "6" at bounding box center [1016, 246] width 25 height 24
type input "**********"
click at [1112, 245] on td "10" at bounding box center [1116, 246] width 25 height 24
type input "**********"
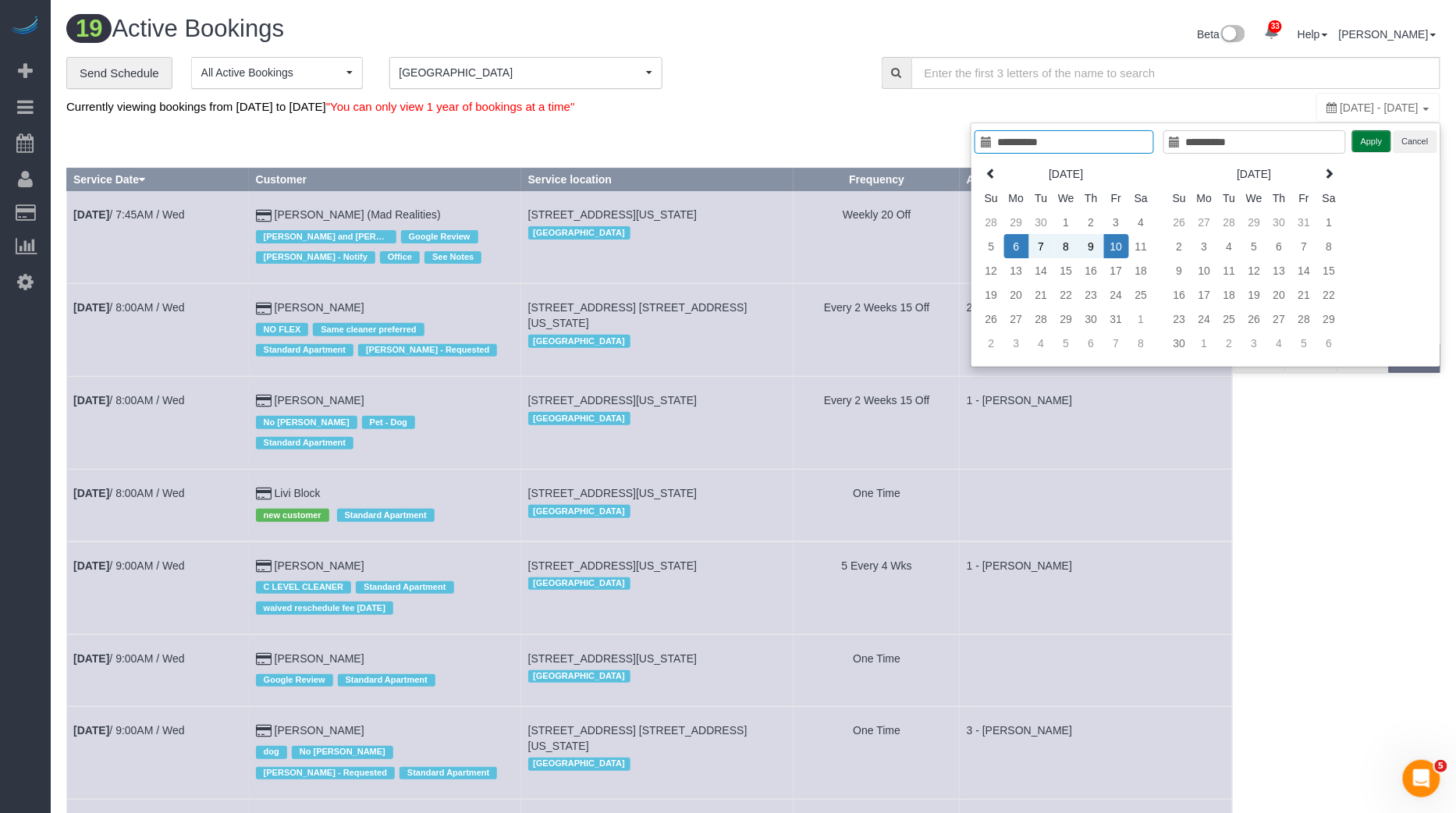
click at [1382, 138] on button "Apply" at bounding box center [1371, 142] width 39 height 22
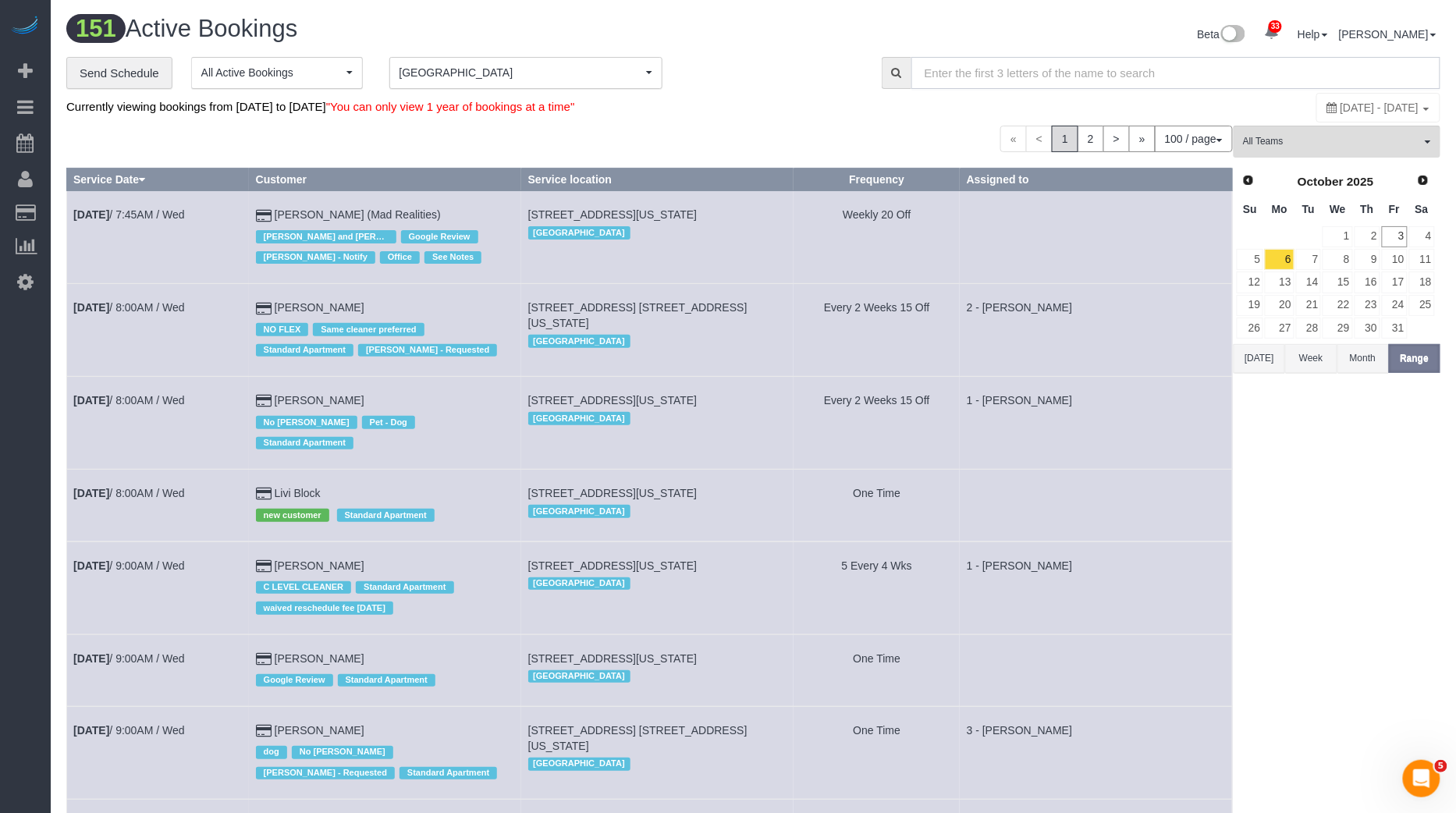
click at [1226, 59] on input "text" at bounding box center [1175, 73] width 529 height 32
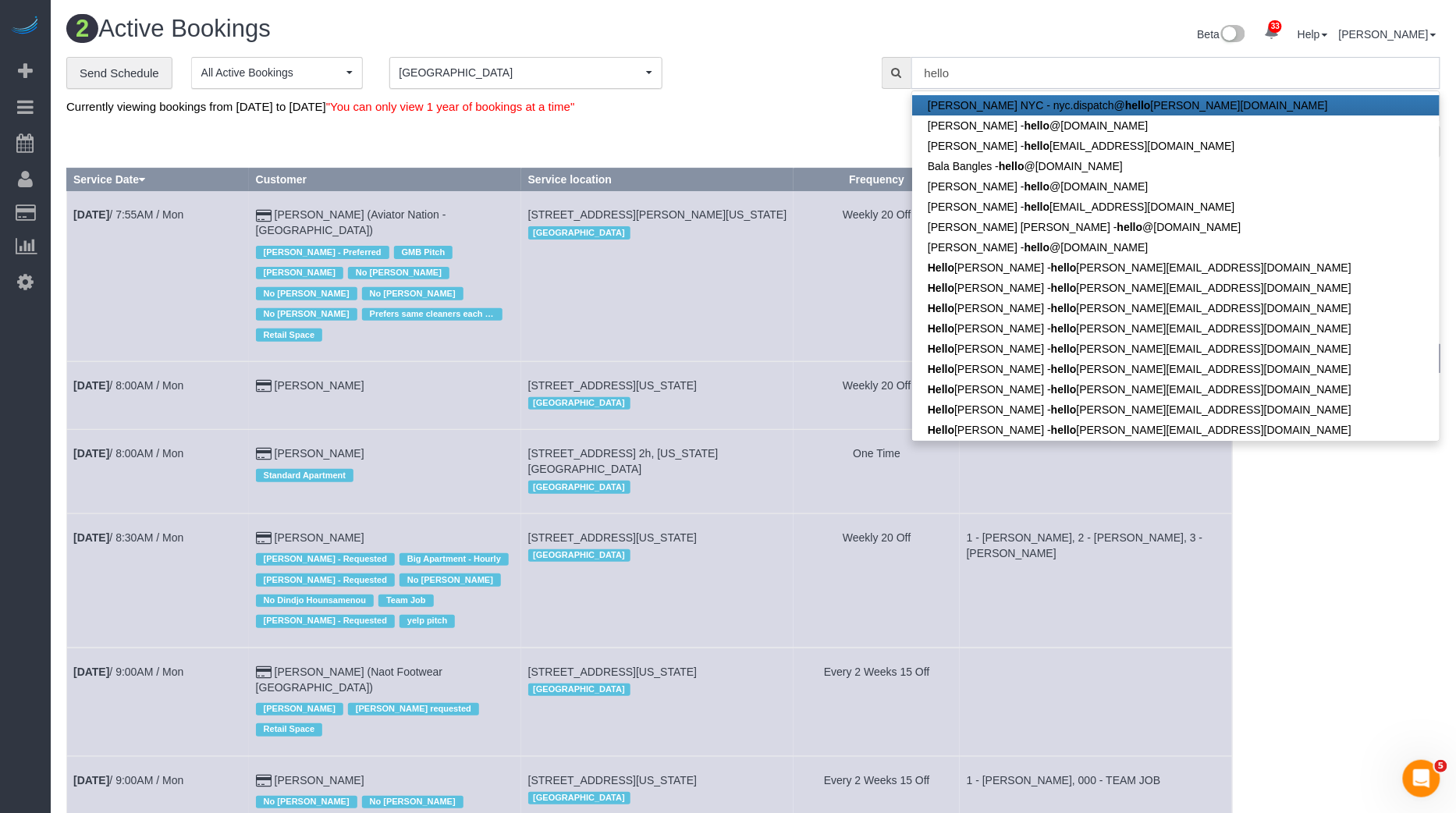
type input "hello"
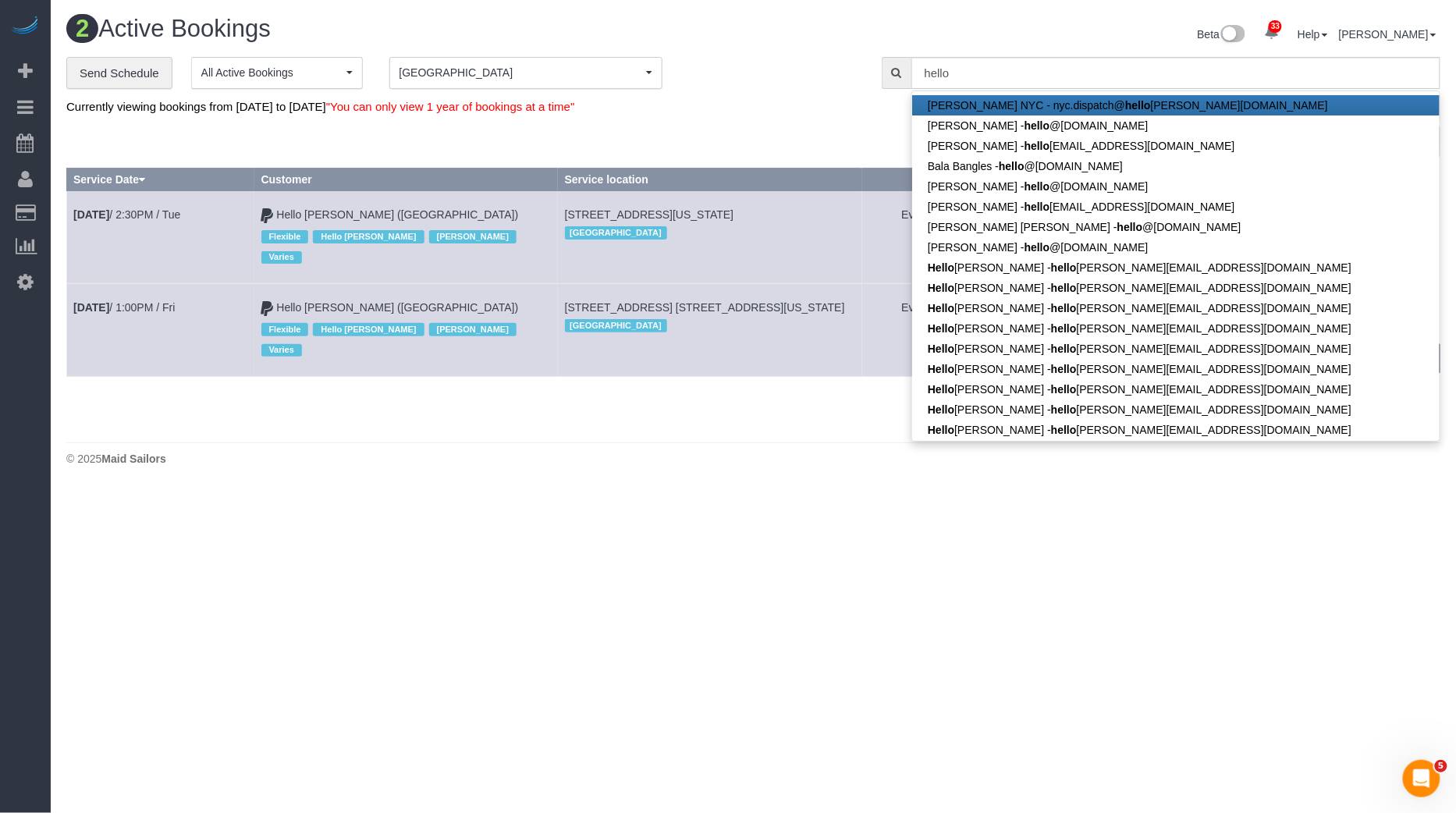
click at [899, 324] on td "Every 2 Weeks 15 Off" at bounding box center [955, 330] width 186 height 93
